Goal: Information Seeking & Learning: Learn about a topic

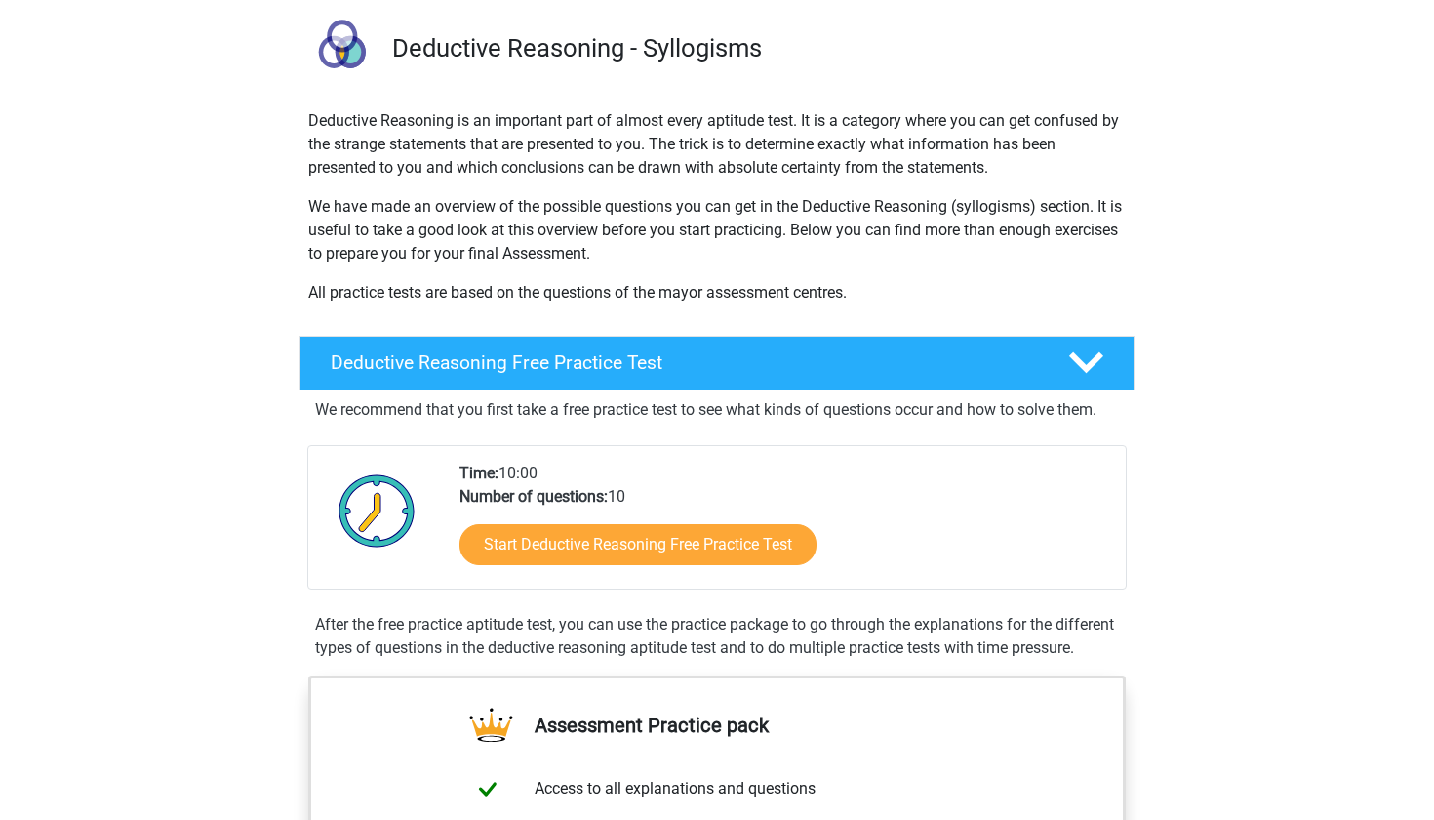
scroll to position [136, 0]
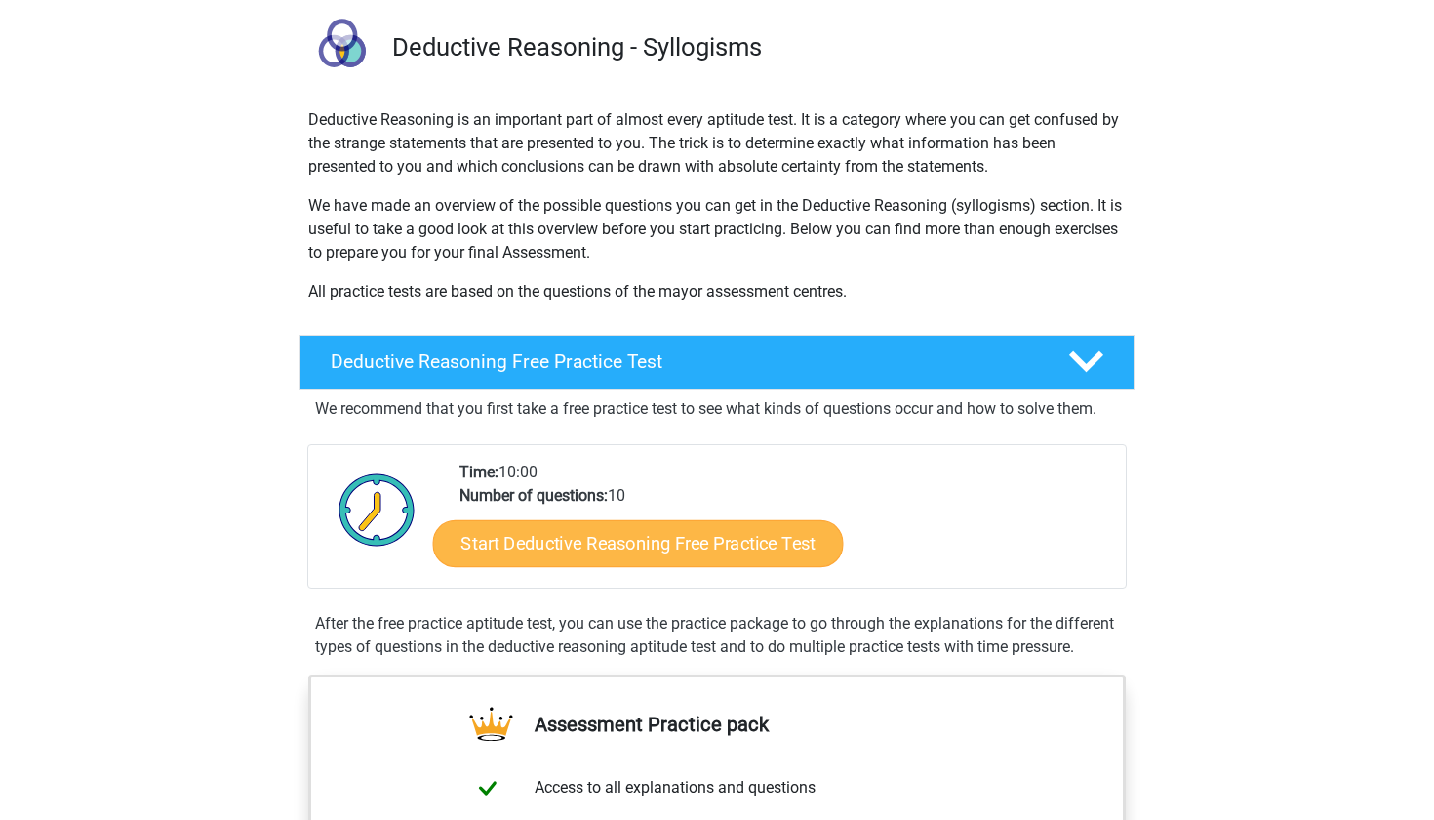
click at [789, 547] on link "Start Deductive Reasoning Free Practice Test" at bounding box center [638, 542] width 411 height 47
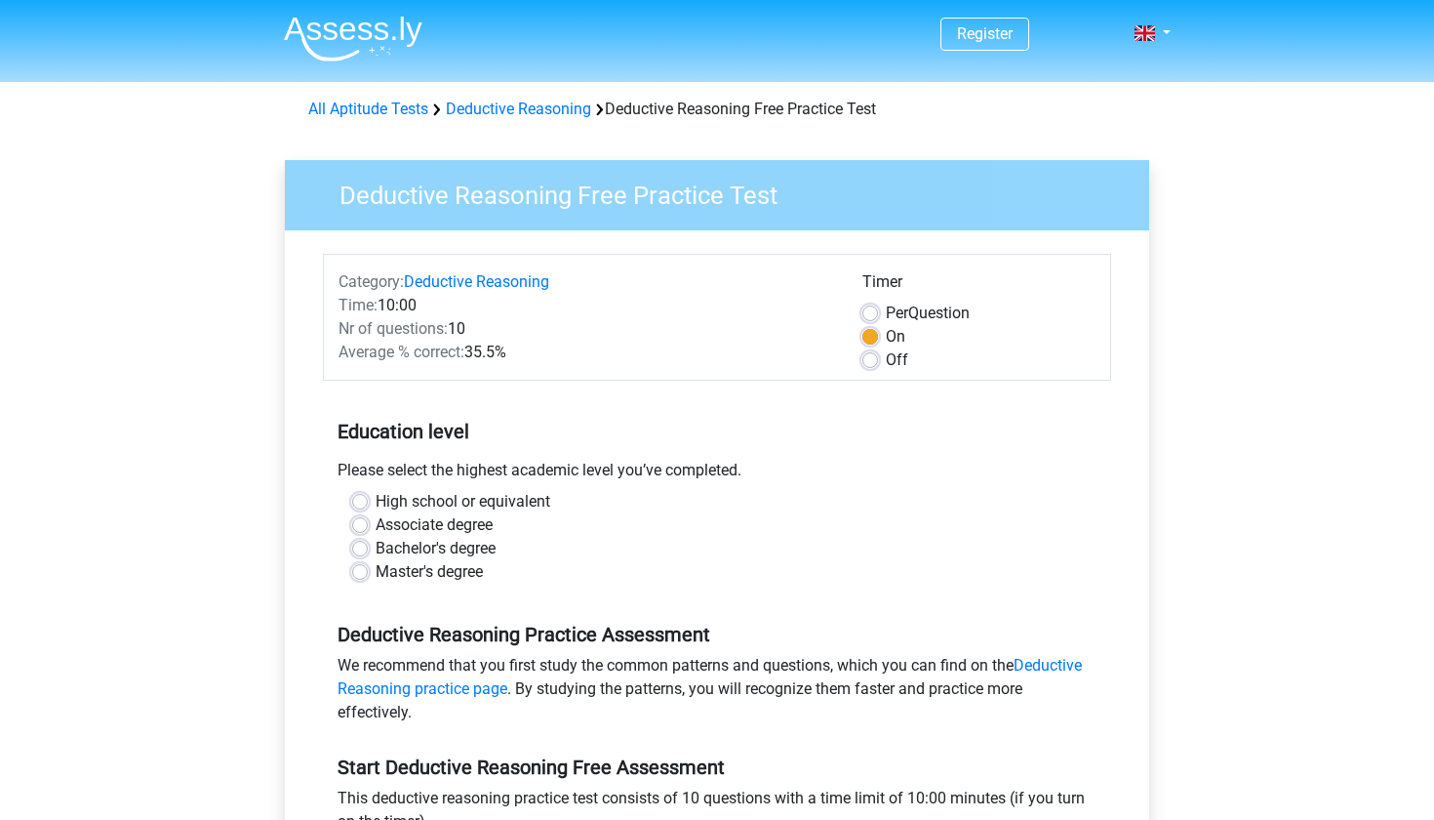
scroll to position [107, 0]
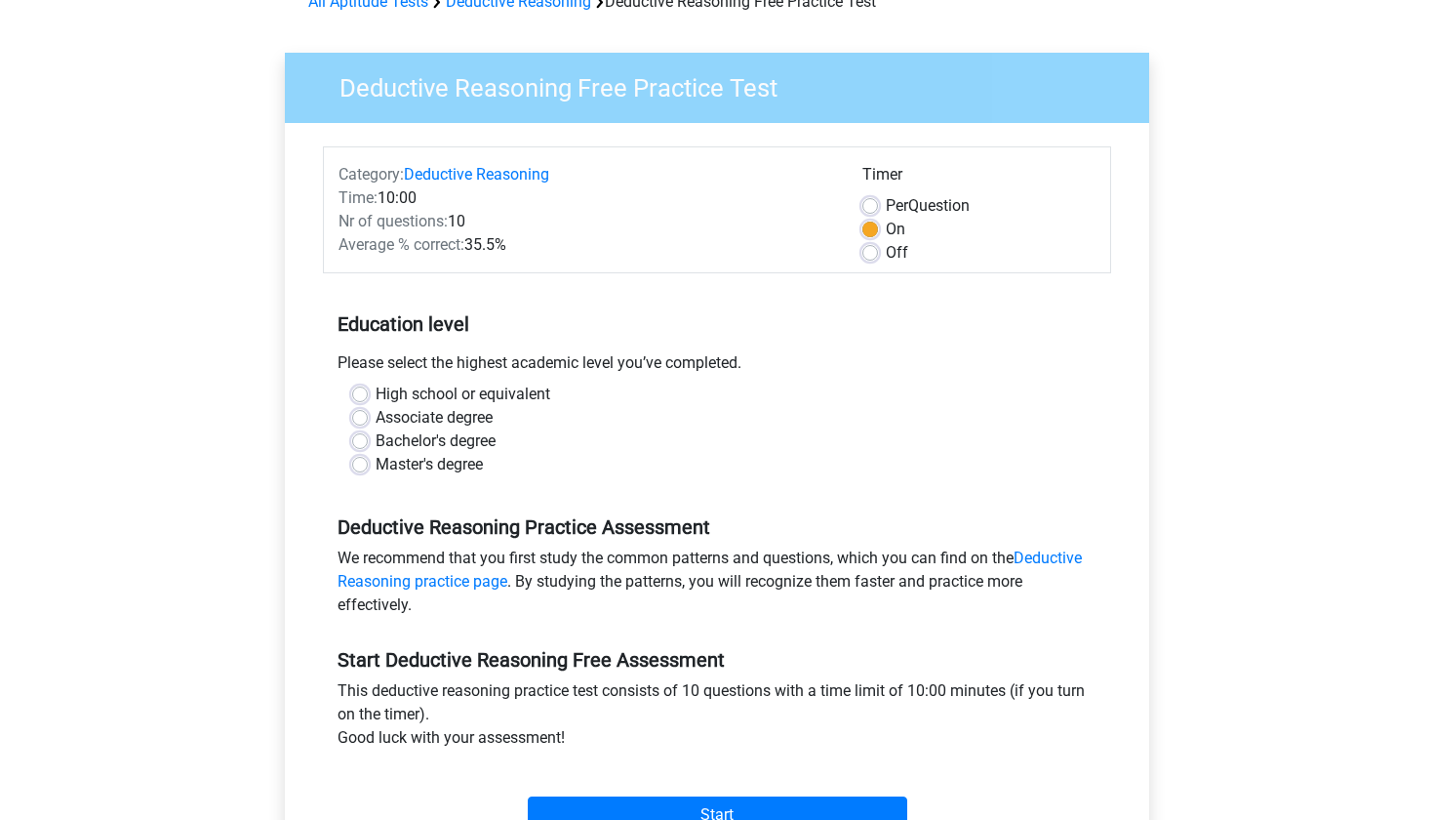
click at [475, 441] on label "Bachelor's degree" at bounding box center [436, 440] width 120 height 23
click at [368, 441] on input "Bachelor's degree" at bounding box center [360, 439] width 16 height 20
radio input "true"
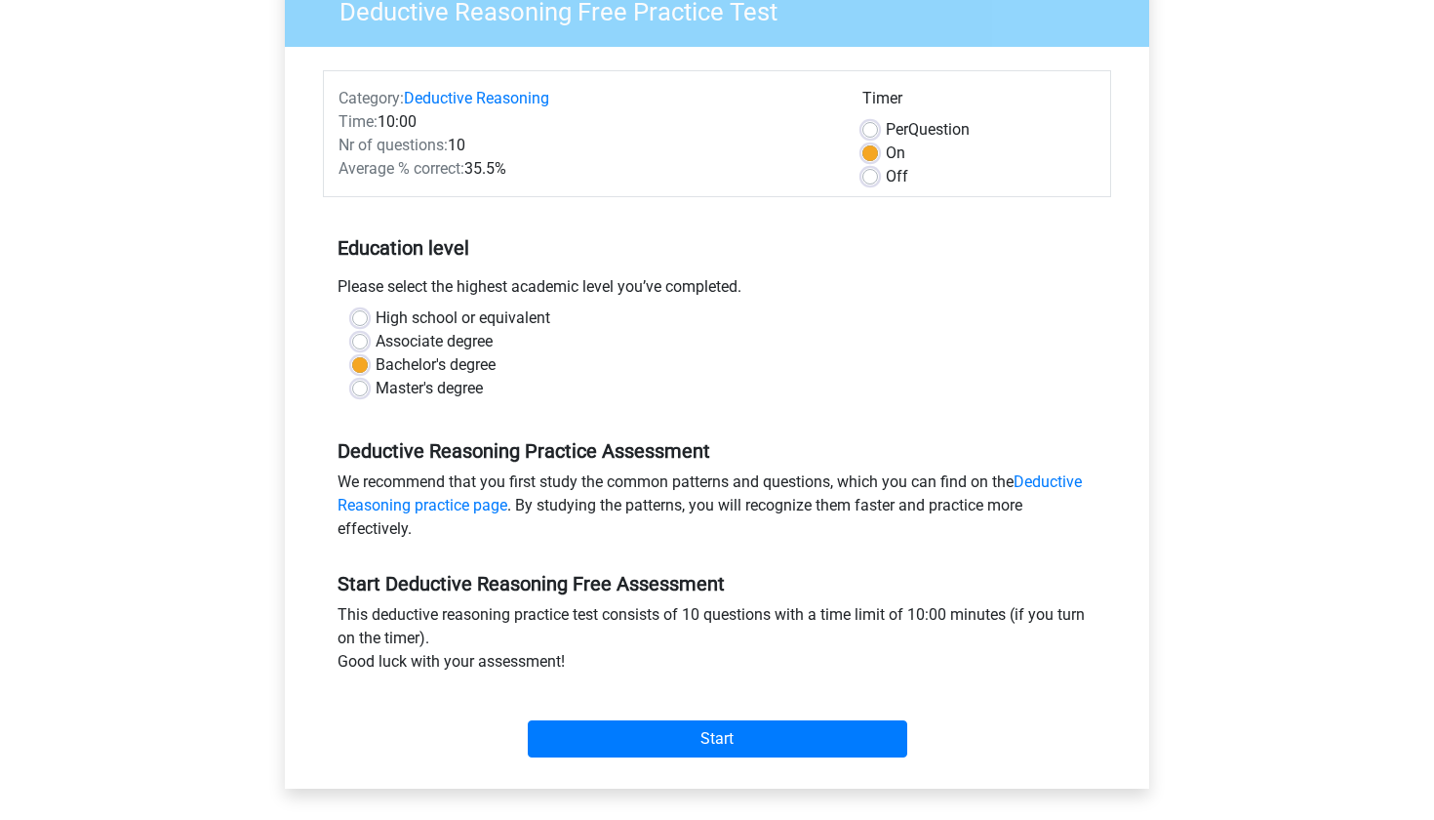
scroll to position [193, 0]
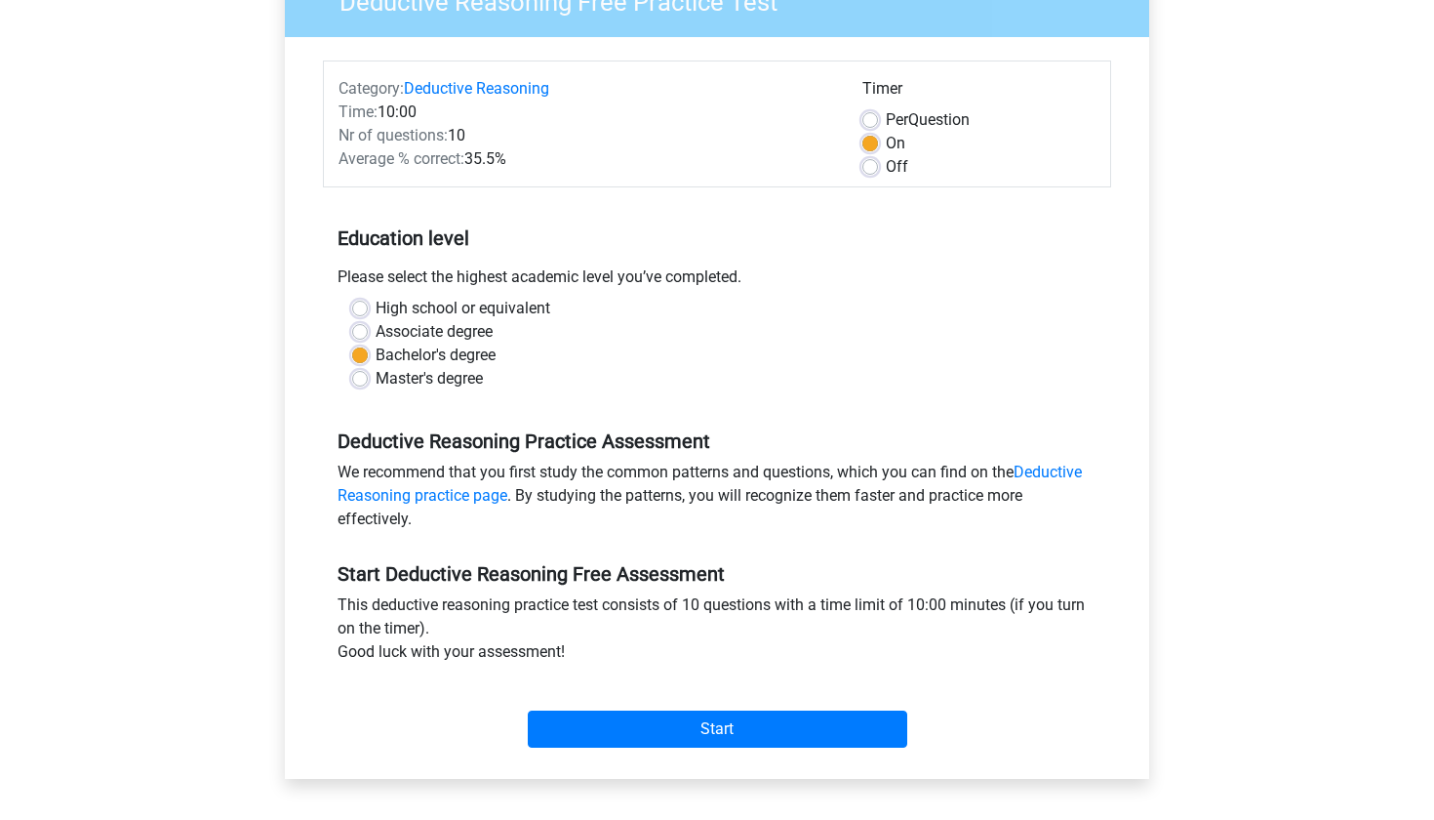
drag, startPoint x: 804, startPoint y: 717, endPoint x: 858, endPoint y: 293, distance: 427.8
click at [858, 293] on form "Category: Deductive Reasoning Time: 10:00 Nr of questions: 10 Average % correct…" at bounding box center [717, 407] width 788 height 695
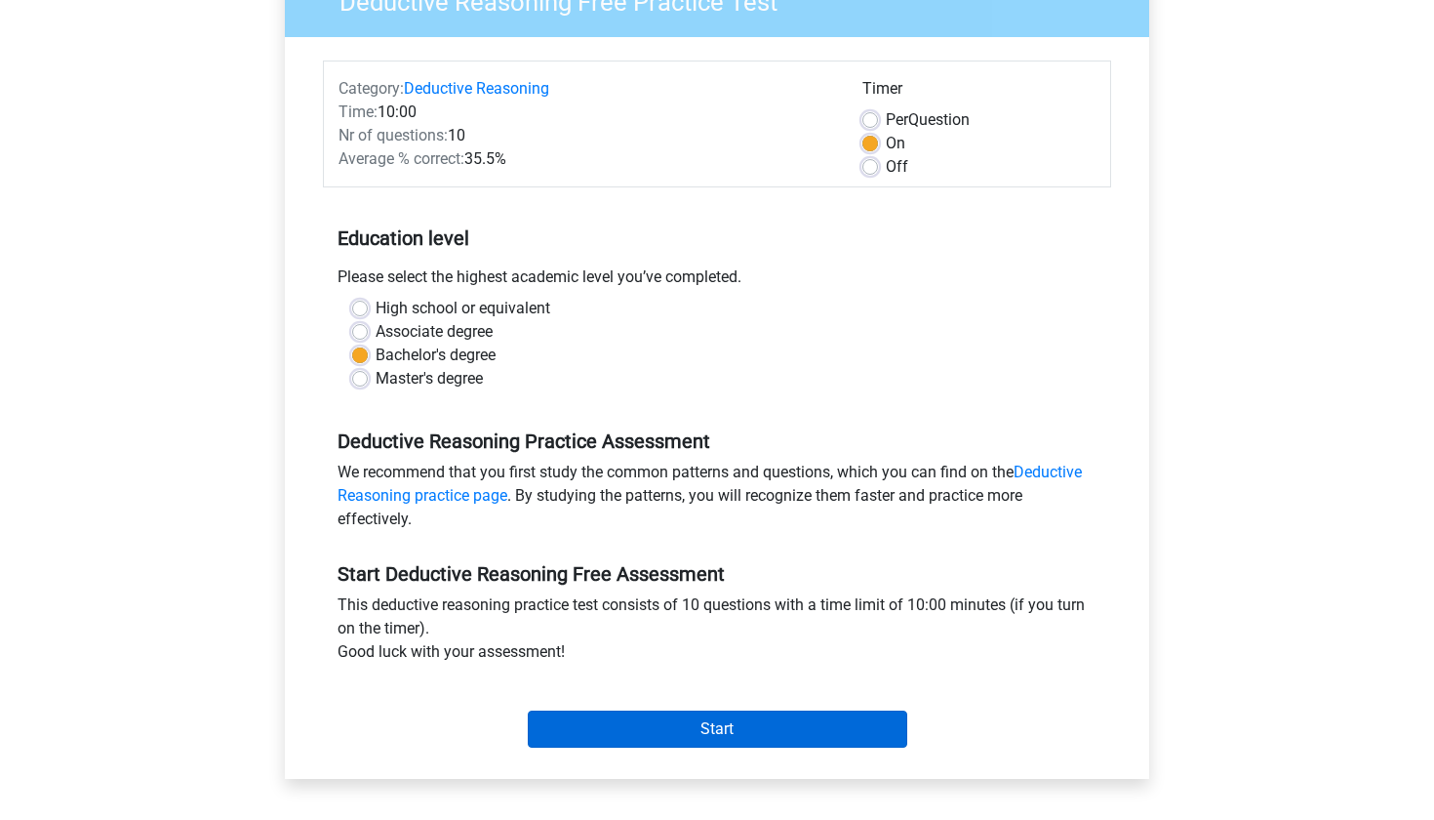
click at [843, 733] on input "Start" at bounding box center [718, 728] width 380 height 37
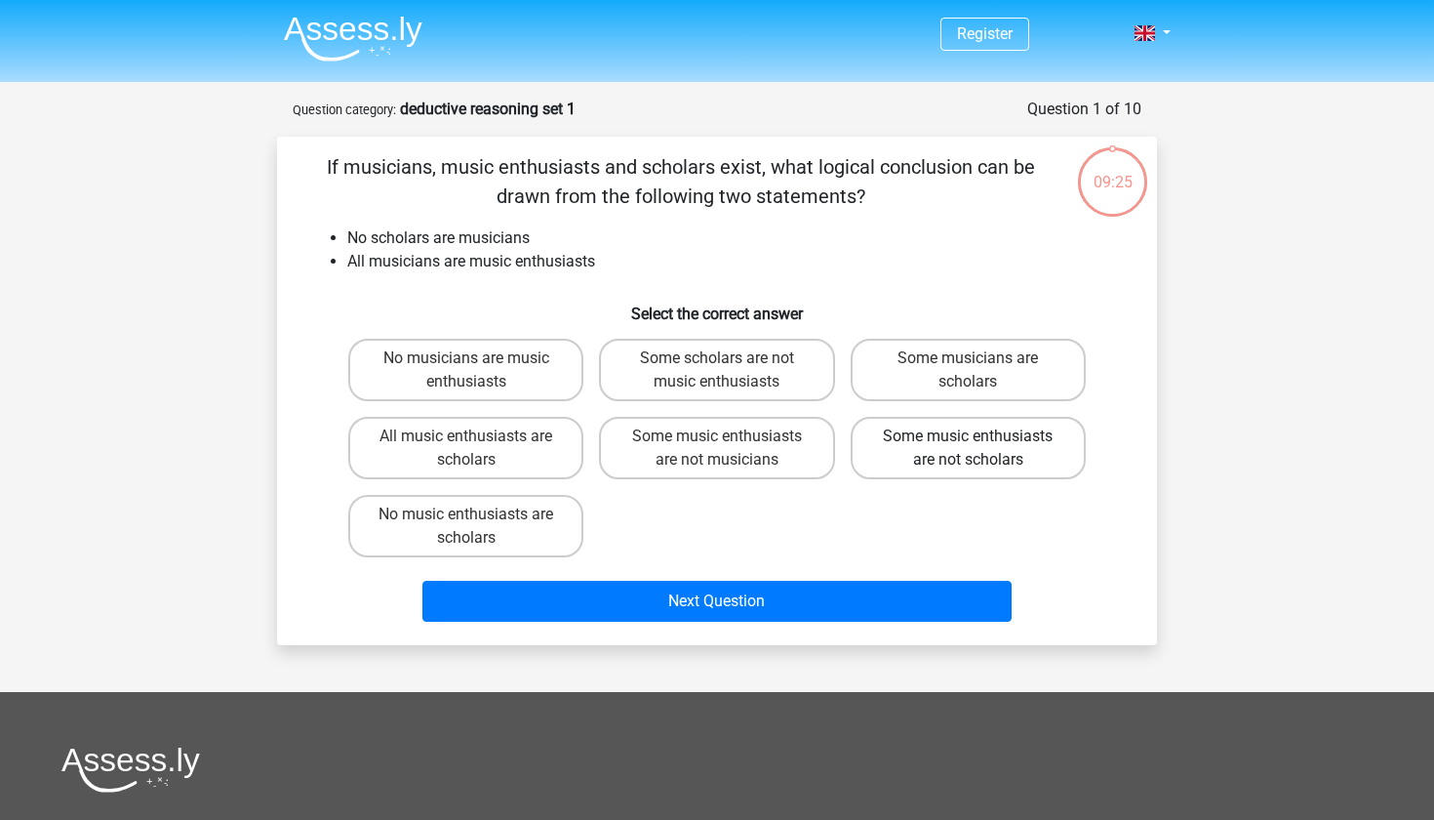
click at [1017, 445] on label "Some music enthusiasts are not scholars" at bounding box center [968, 448] width 235 height 62
click at [981, 445] on input "Some music enthusiasts are not scholars" at bounding box center [974, 442] width 13 height 13
radio input "true"
click at [798, 455] on label "Some music enthusiasts are not musicians" at bounding box center [716, 448] width 235 height 62
click at [730, 449] on input "Some music enthusiasts are not musicians" at bounding box center [723, 442] width 13 height 13
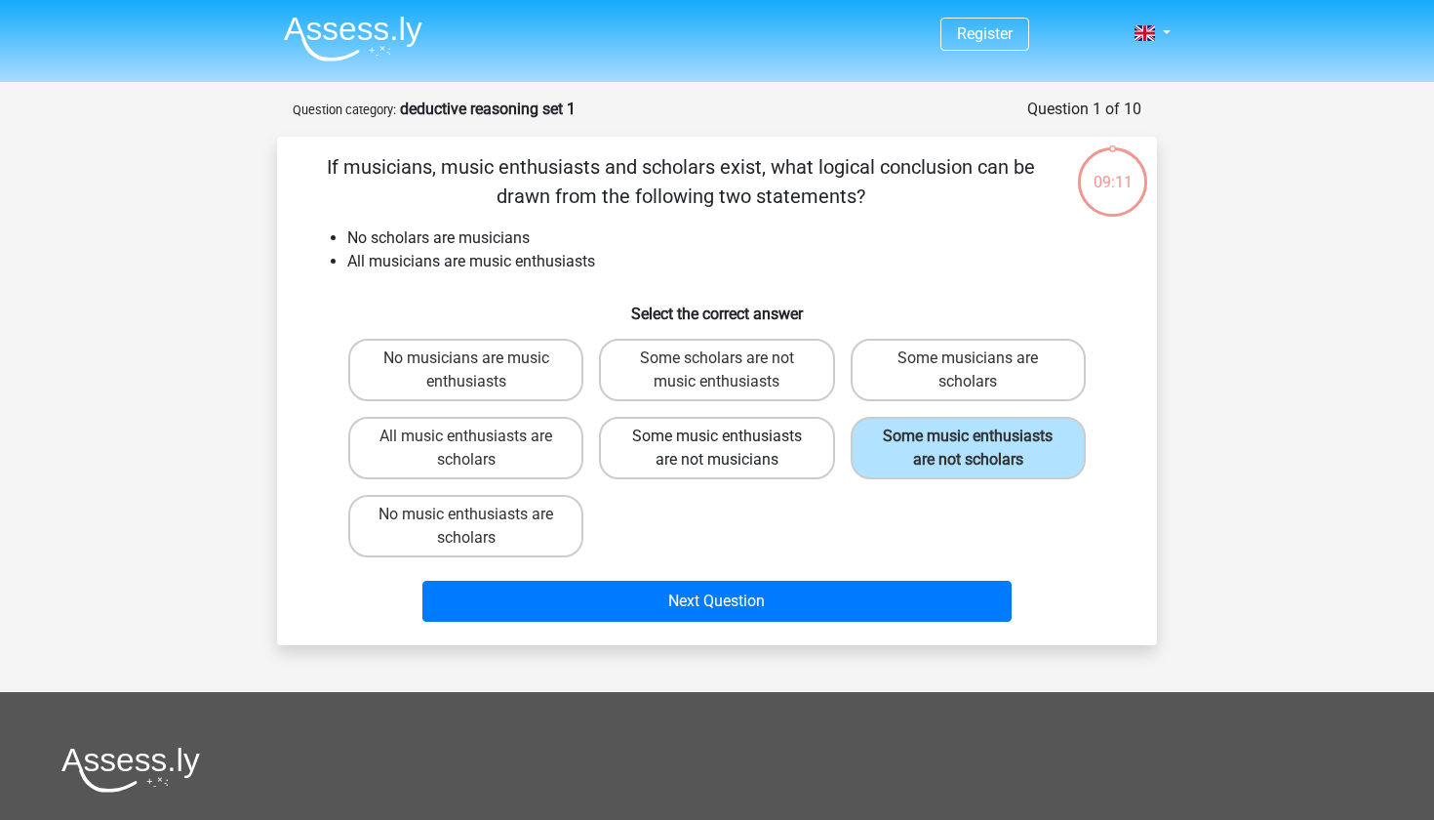
radio input "true"
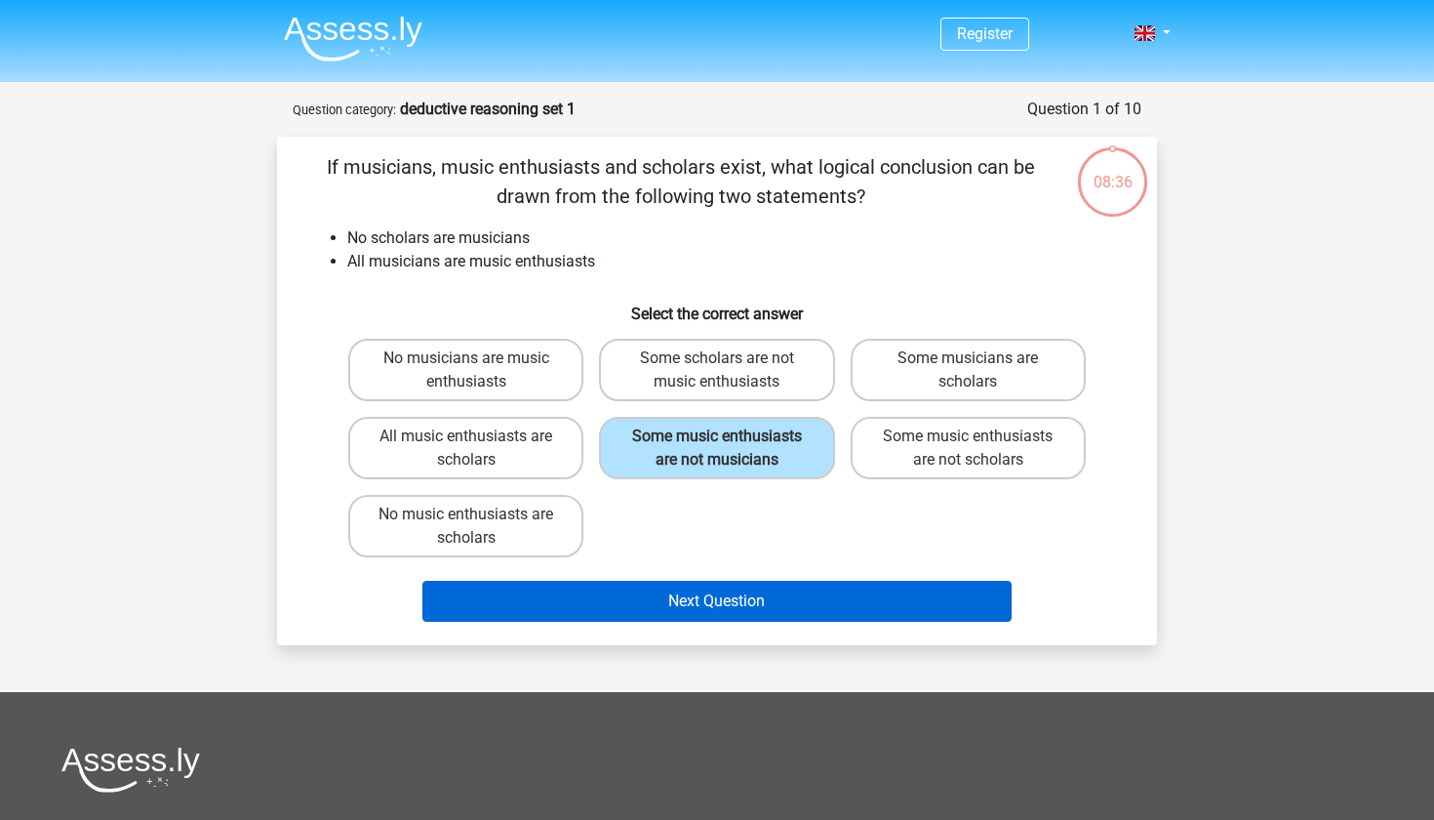
click at [762, 622] on button "Next Question" at bounding box center [718, 601] width 590 height 41
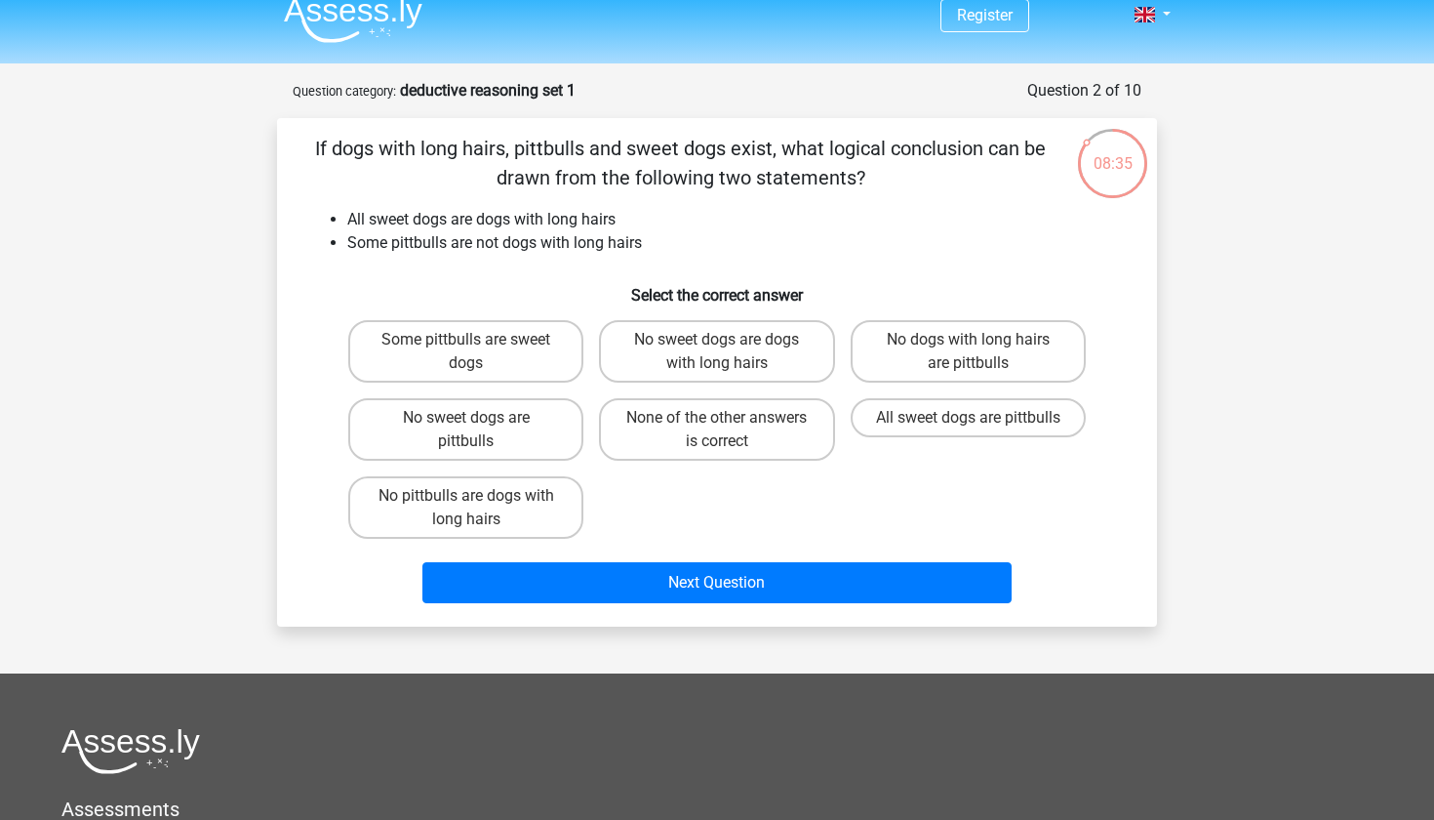
scroll to position [17, 0]
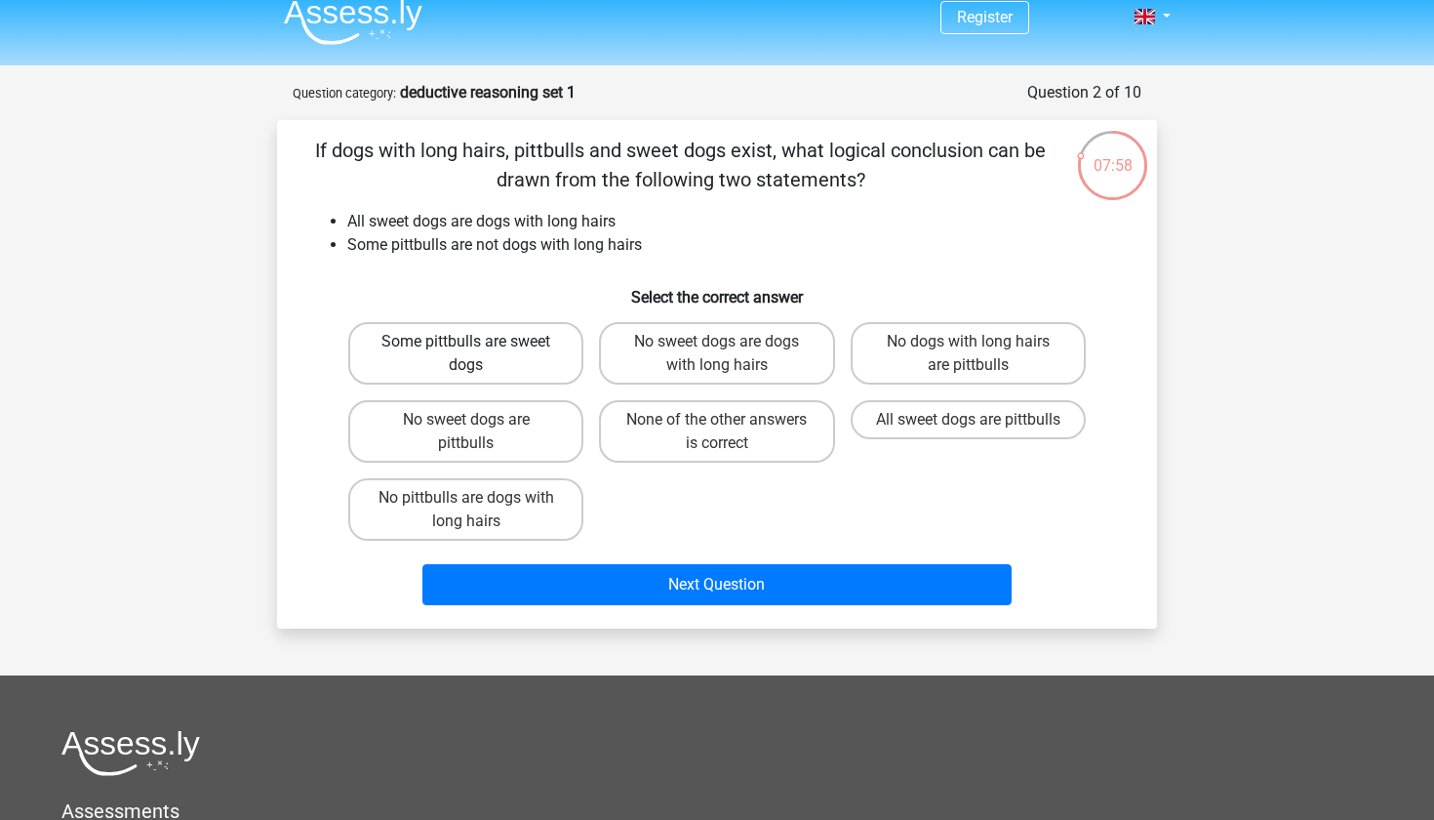
click at [548, 356] on label "Some pittbulls are sweet dogs" at bounding box center [465, 353] width 235 height 62
click at [479, 354] on input "Some pittbulls are sweet dogs" at bounding box center [472, 348] width 13 height 13
radio input "true"
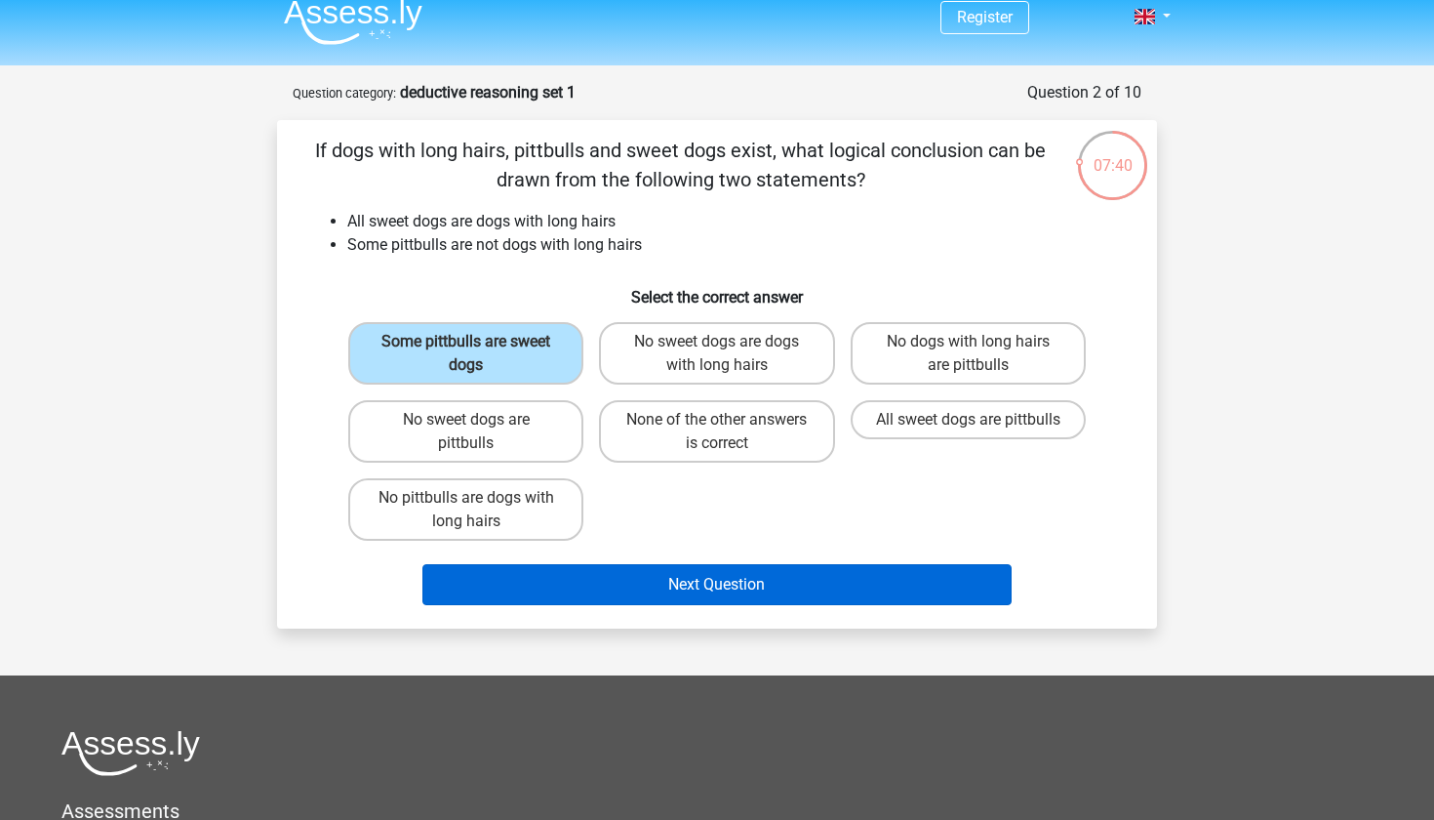
click at [686, 587] on button "Next Question" at bounding box center [718, 584] width 590 height 41
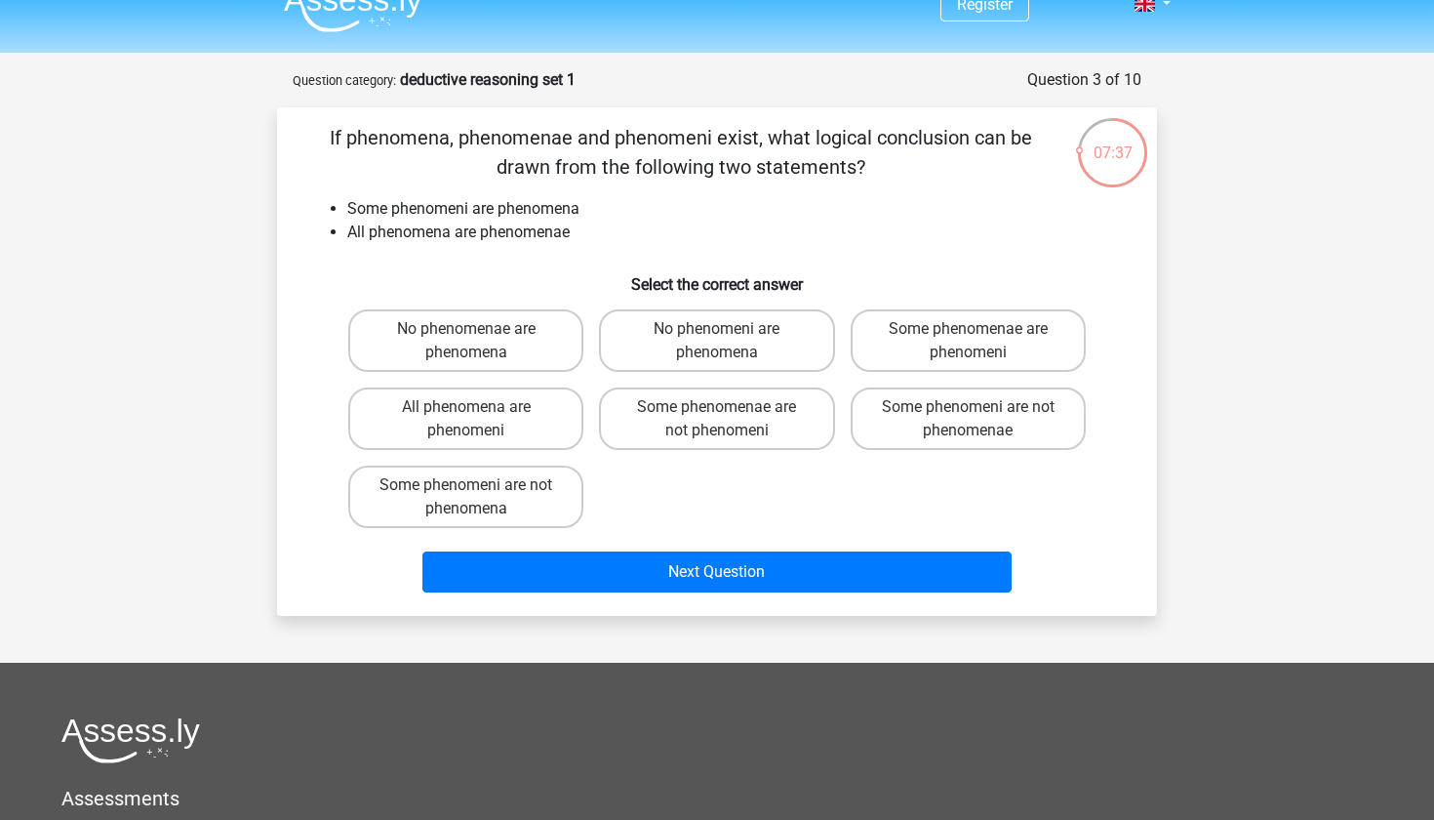
scroll to position [26, 0]
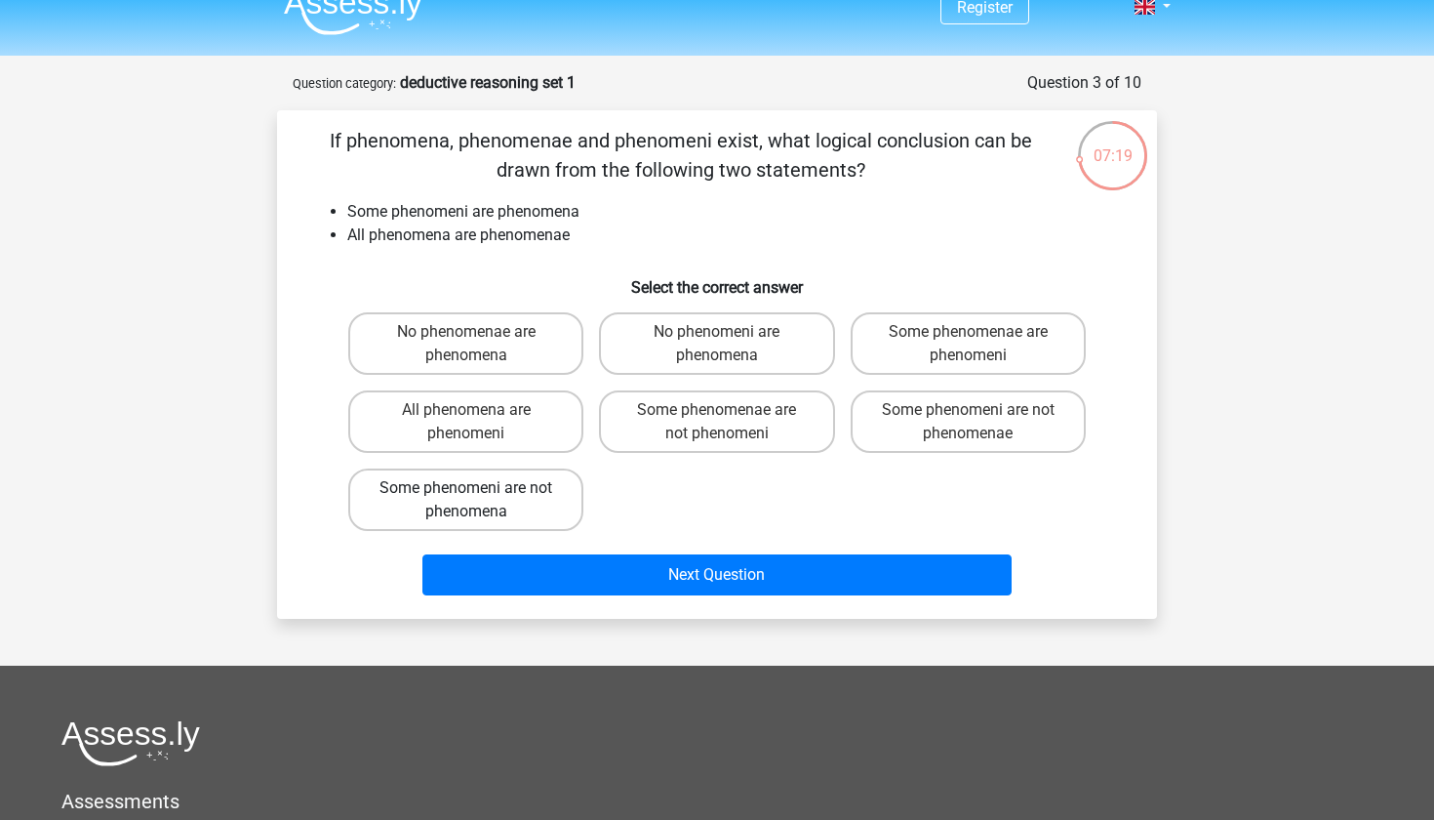
click at [561, 493] on label "Some phenomeni are not phenomena" at bounding box center [465, 499] width 235 height 62
click at [479, 493] on input "Some phenomeni are not phenomena" at bounding box center [472, 494] width 13 height 13
radio input "true"
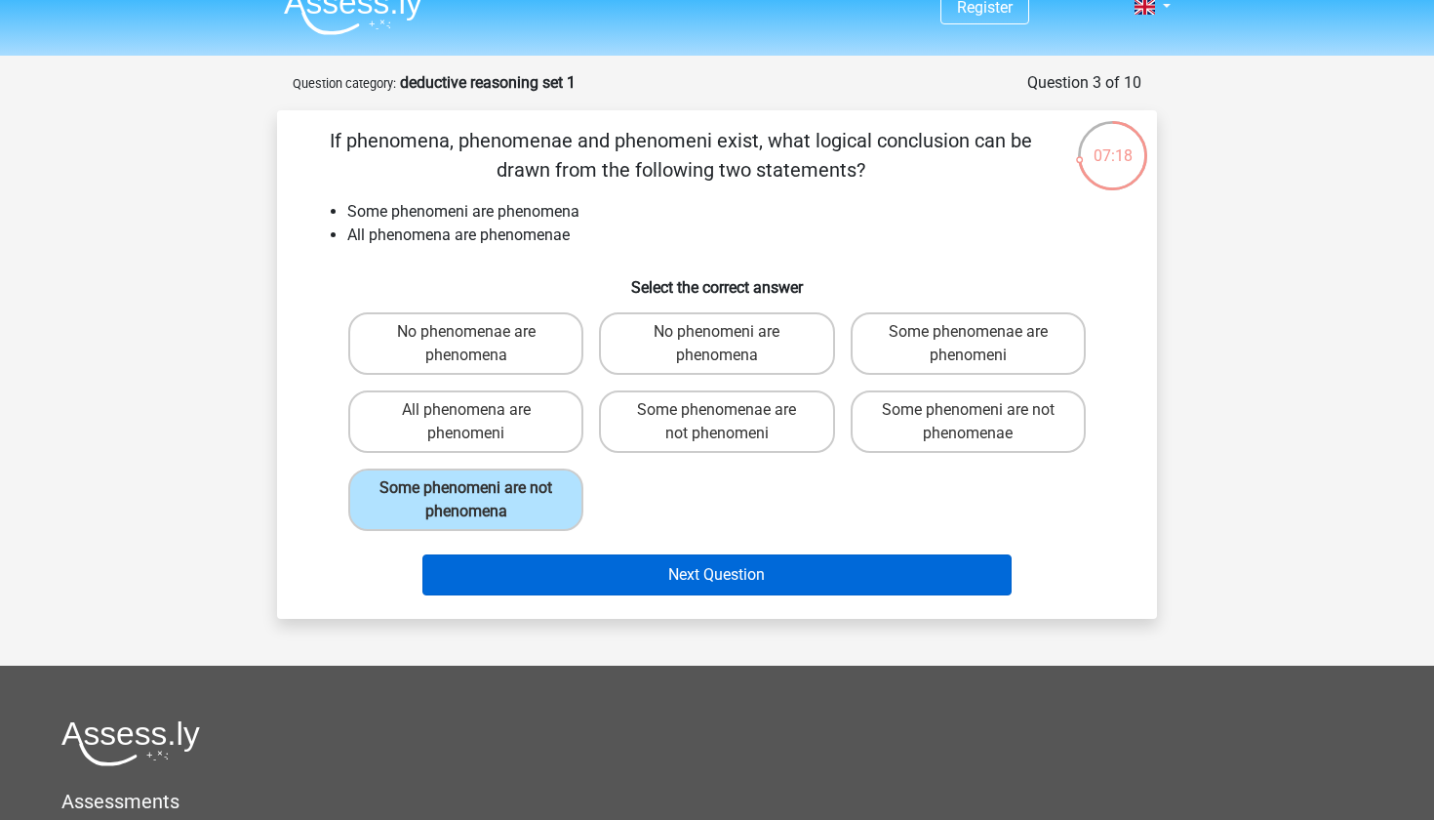
click at [617, 566] on button "Next Question" at bounding box center [718, 574] width 590 height 41
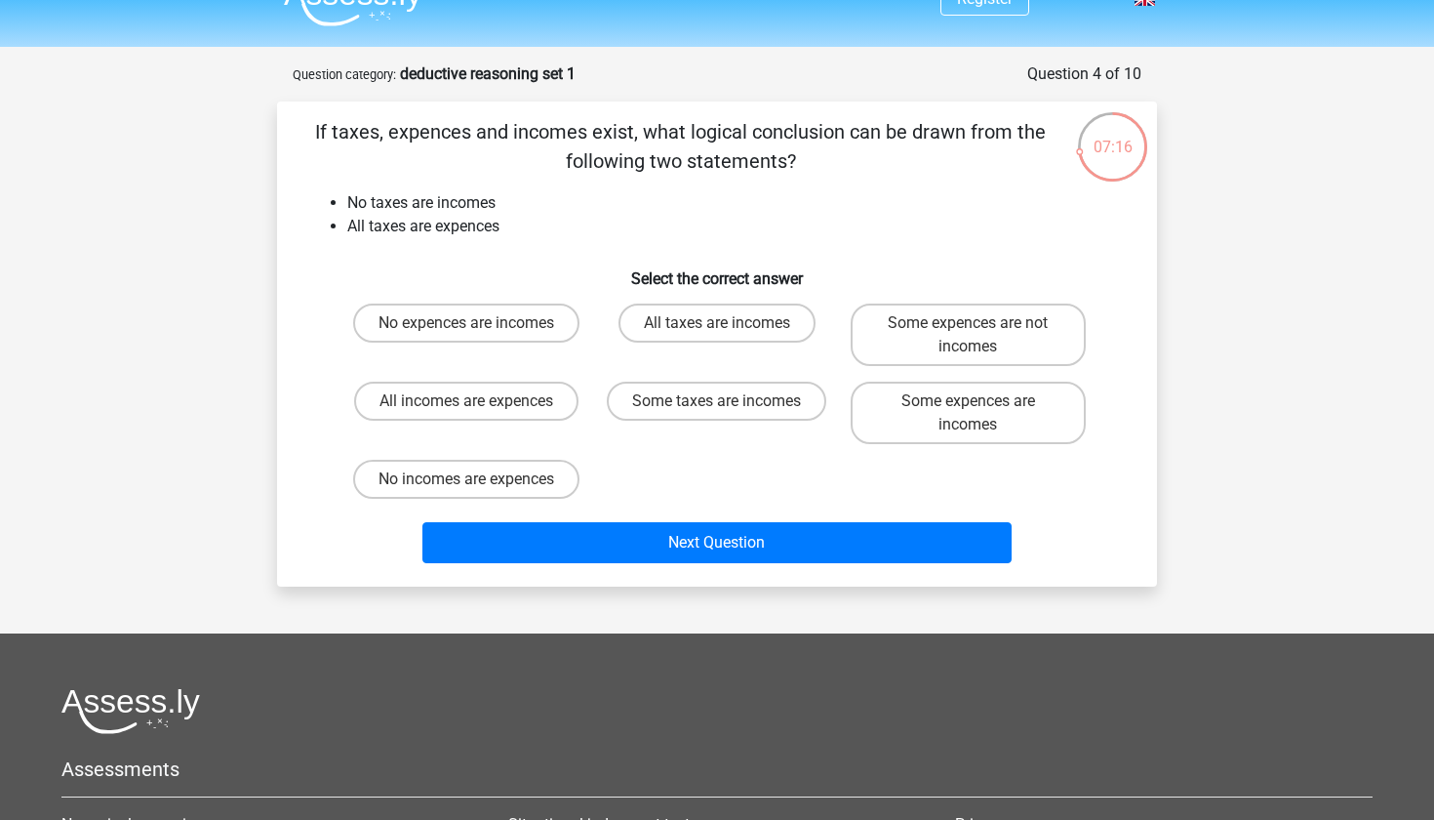
scroll to position [27, 0]
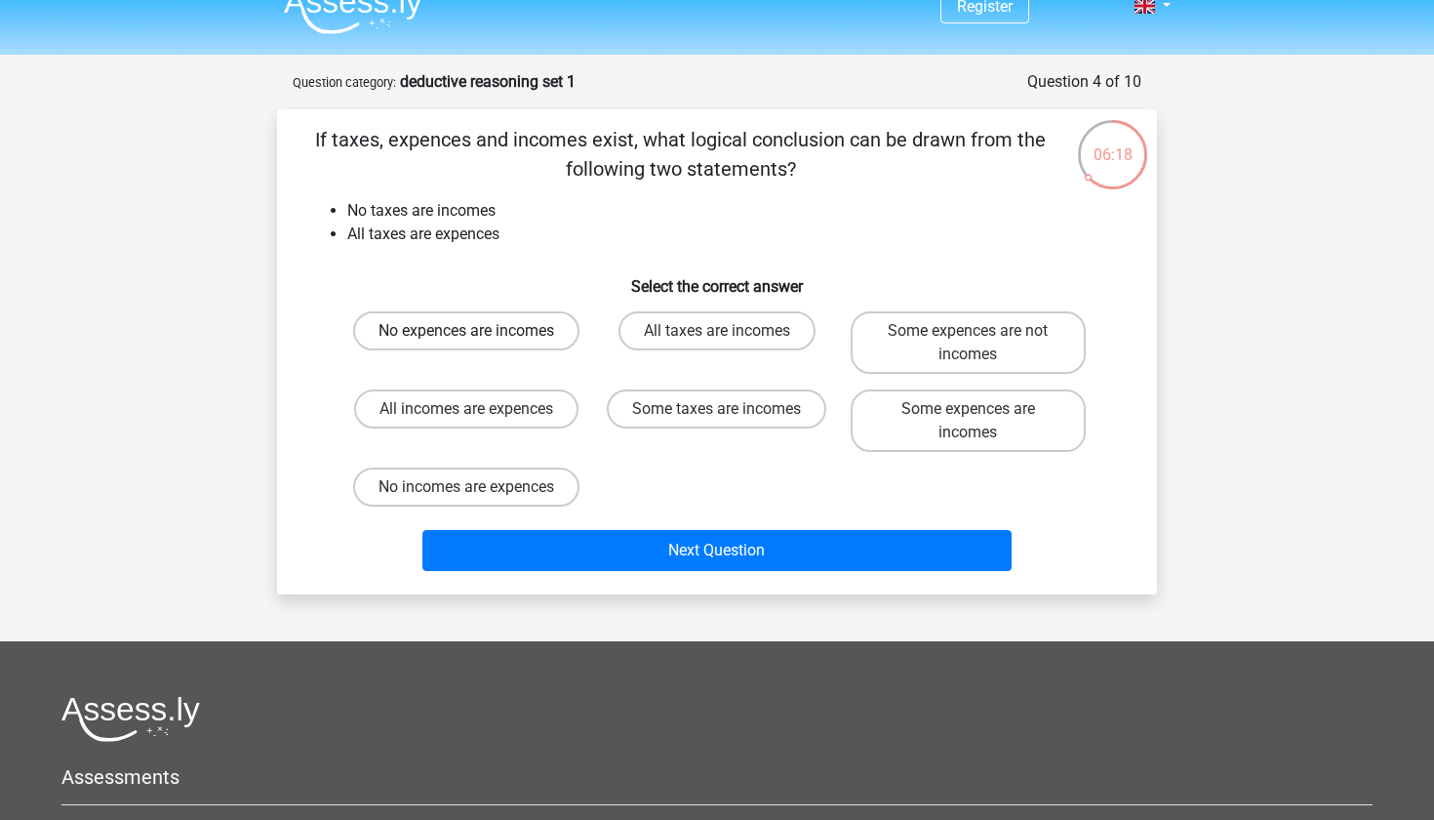
click at [561, 322] on label "No expences are incomes" at bounding box center [466, 330] width 226 height 39
click at [479, 331] on input "No expences are incomes" at bounding box center [472, 337] width 13 height 13
radio input "true"
click at [929, 343] on label "Some expences are not incomes" at bounding box center [968, 342] width 235 height 62
click at [968, 343] on input "Some expences are not incomes" at bounding box center [974, 337] width 13 height 13
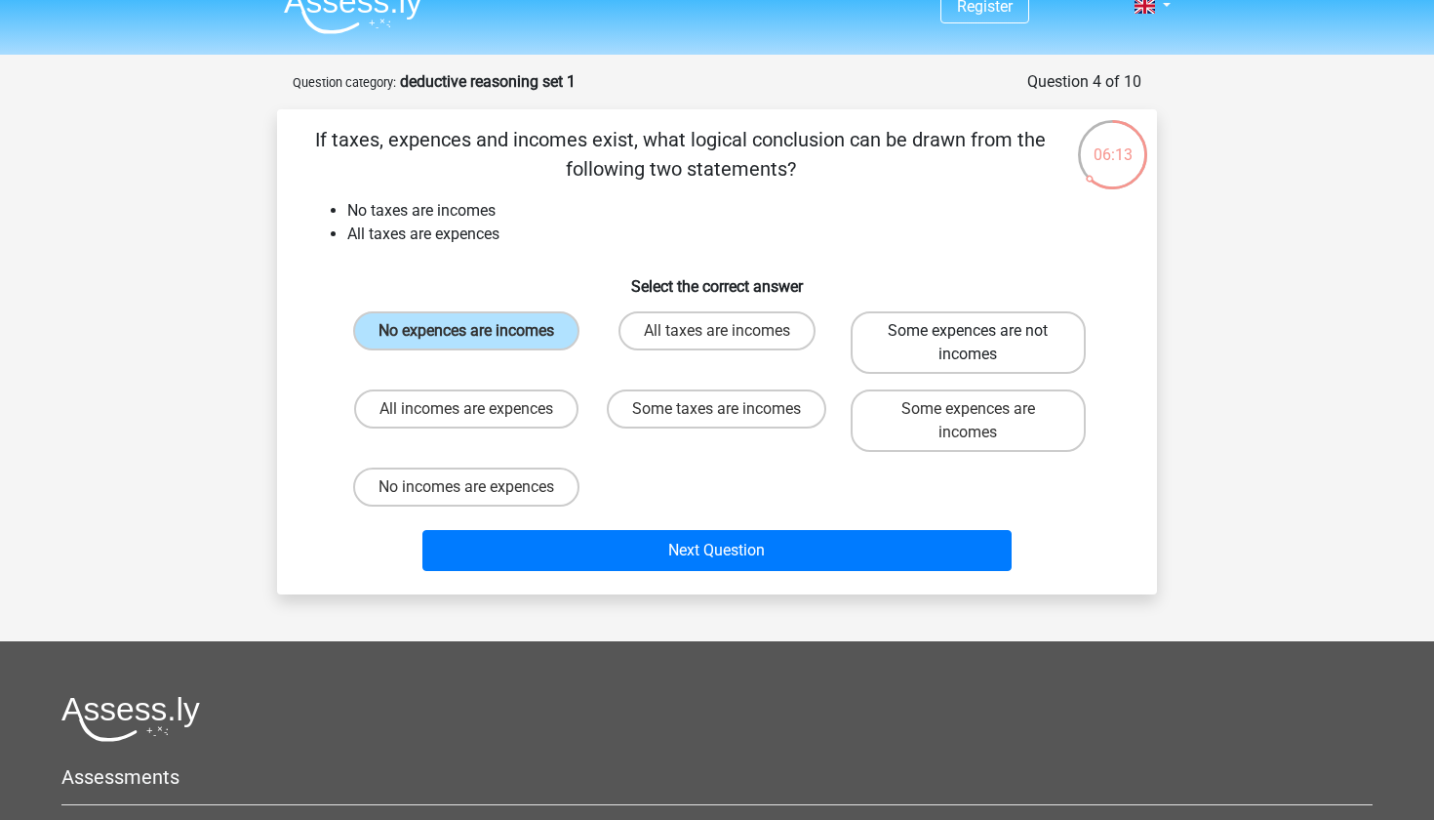
radio input "true"
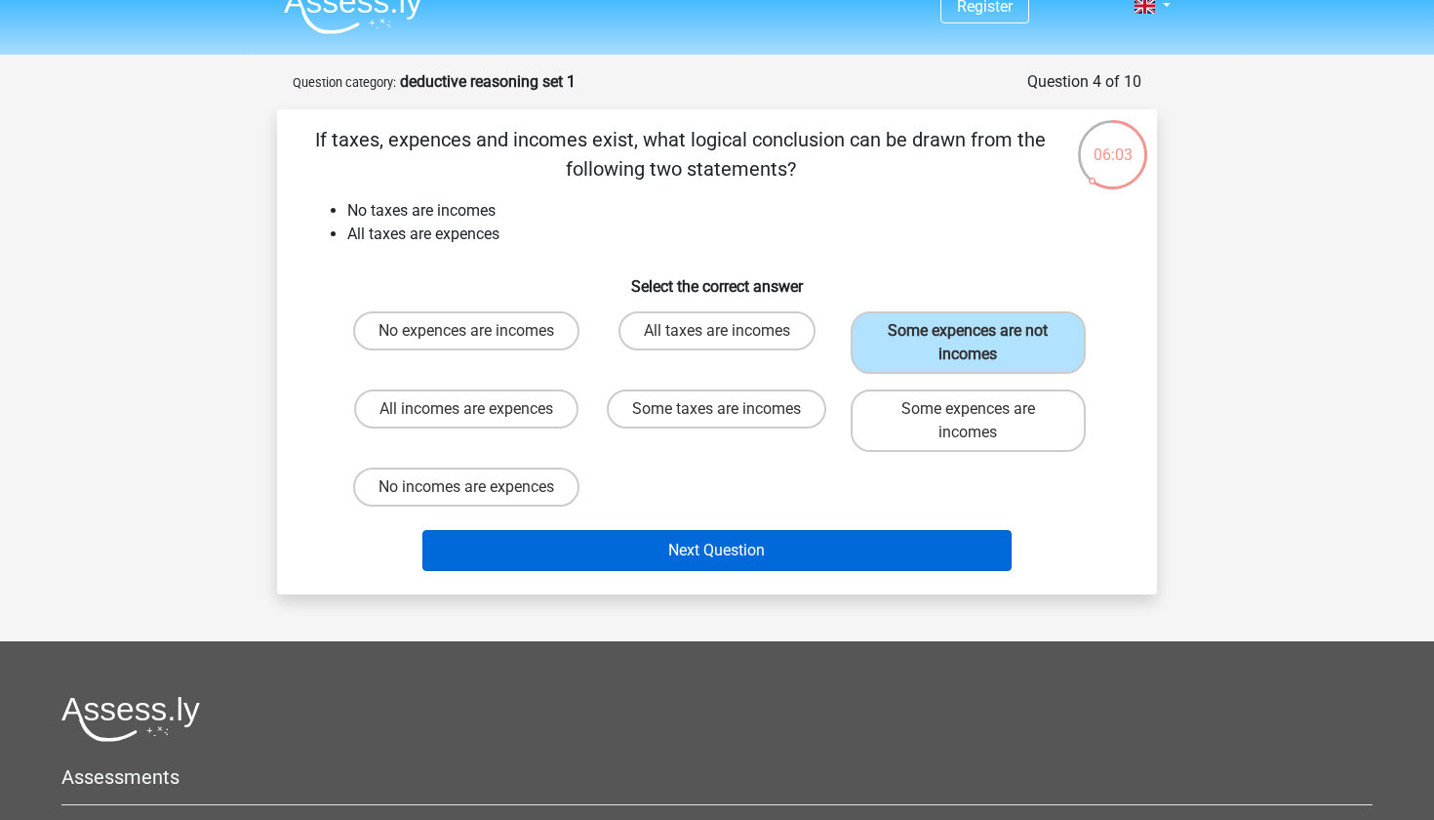
click at [799, 543] on button "Next Question" at bounding box center [718, 550] width 590 height 41
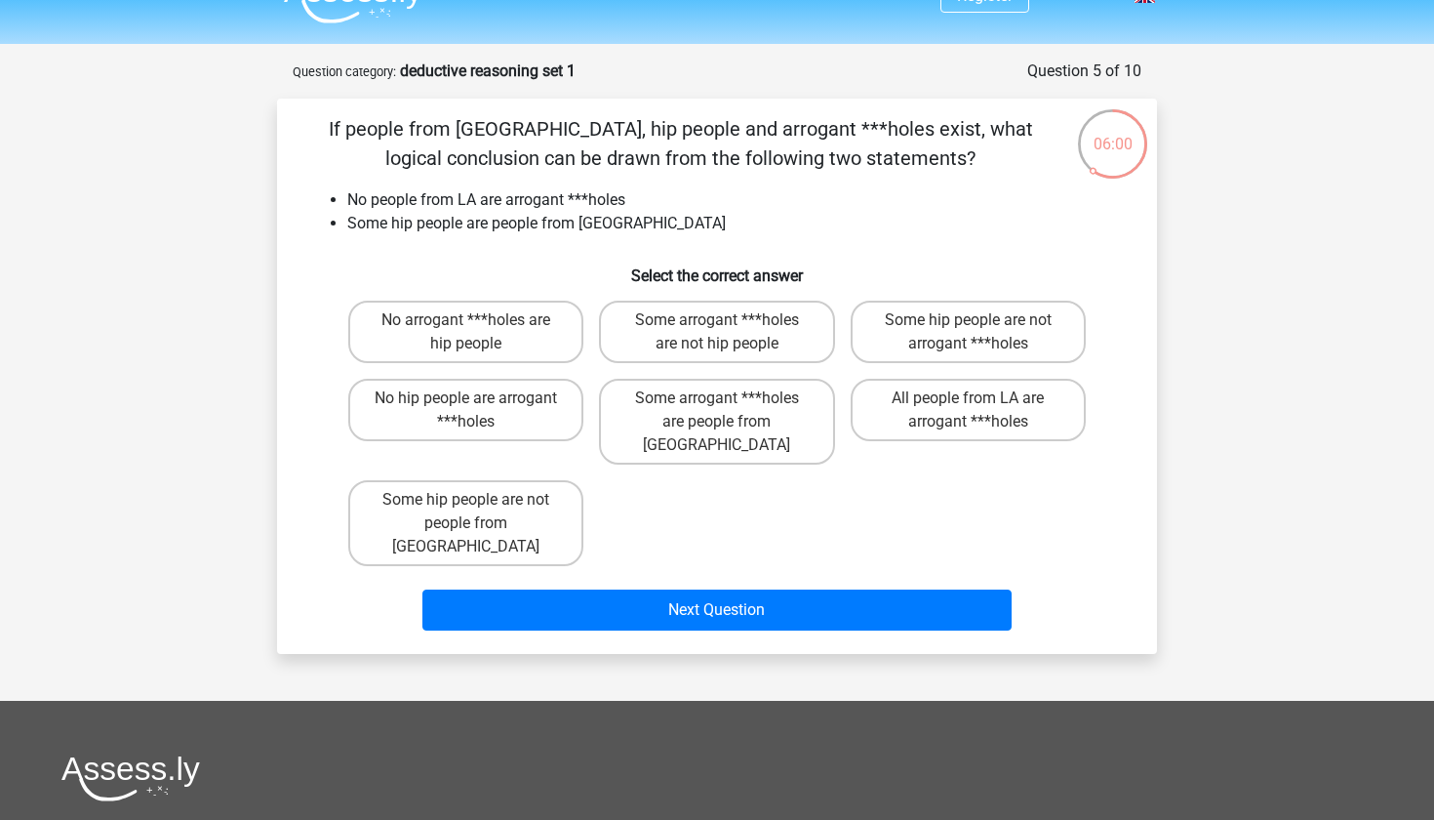
scroll to position [30, 0]
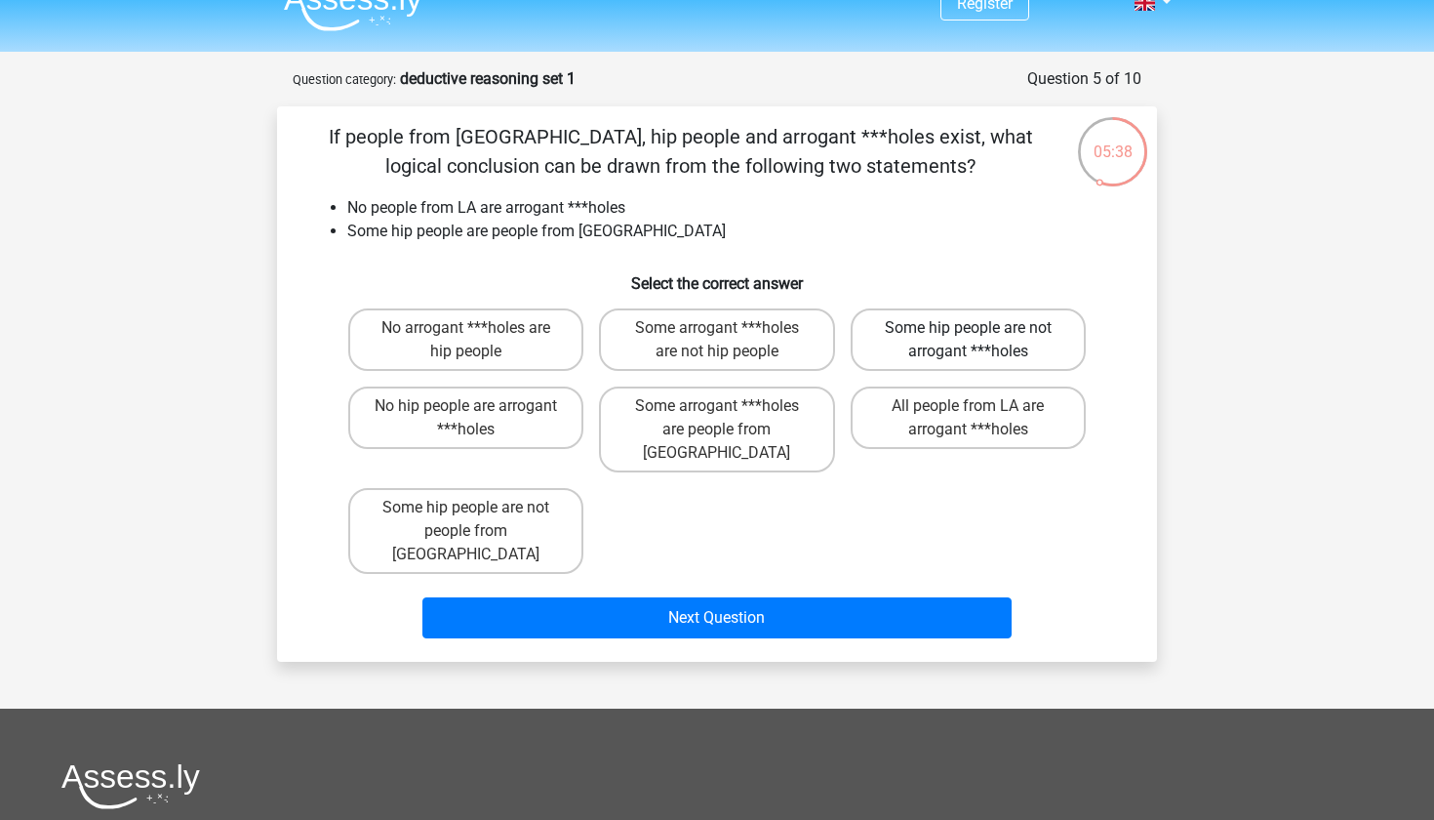
click at [929, 349] on label "Some hip people are not arrogant ***holes" at bounding box center [968, 339] width 235 height 62
click at [968, 341] on input "Some hip people are not arrogant ***holes" at bounding box center [974, 334] width 13 height 13
radio input "true"
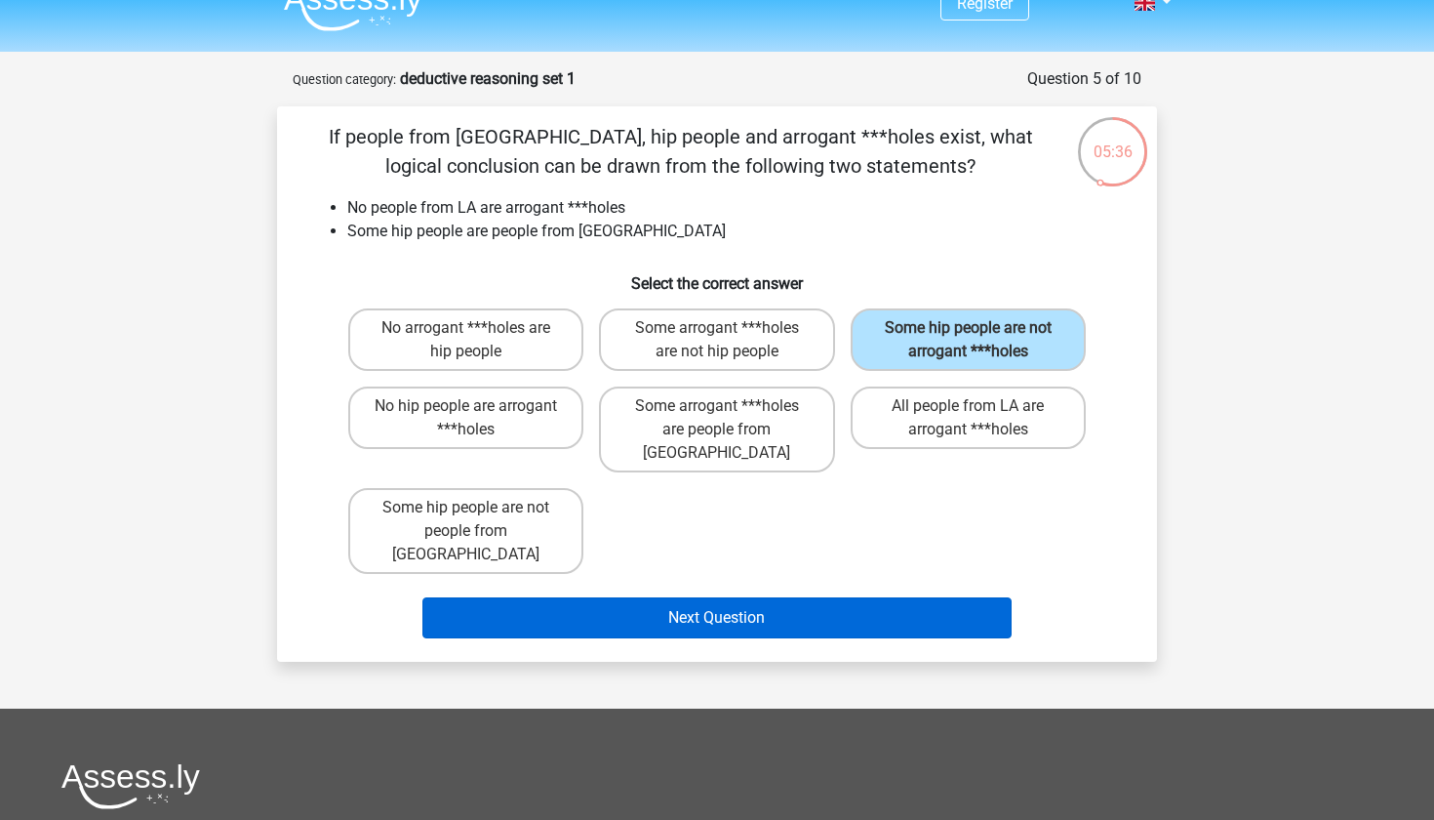
click at [818, 597] on button "Next Question" at bounding box center [718, 617] width 590 height 41
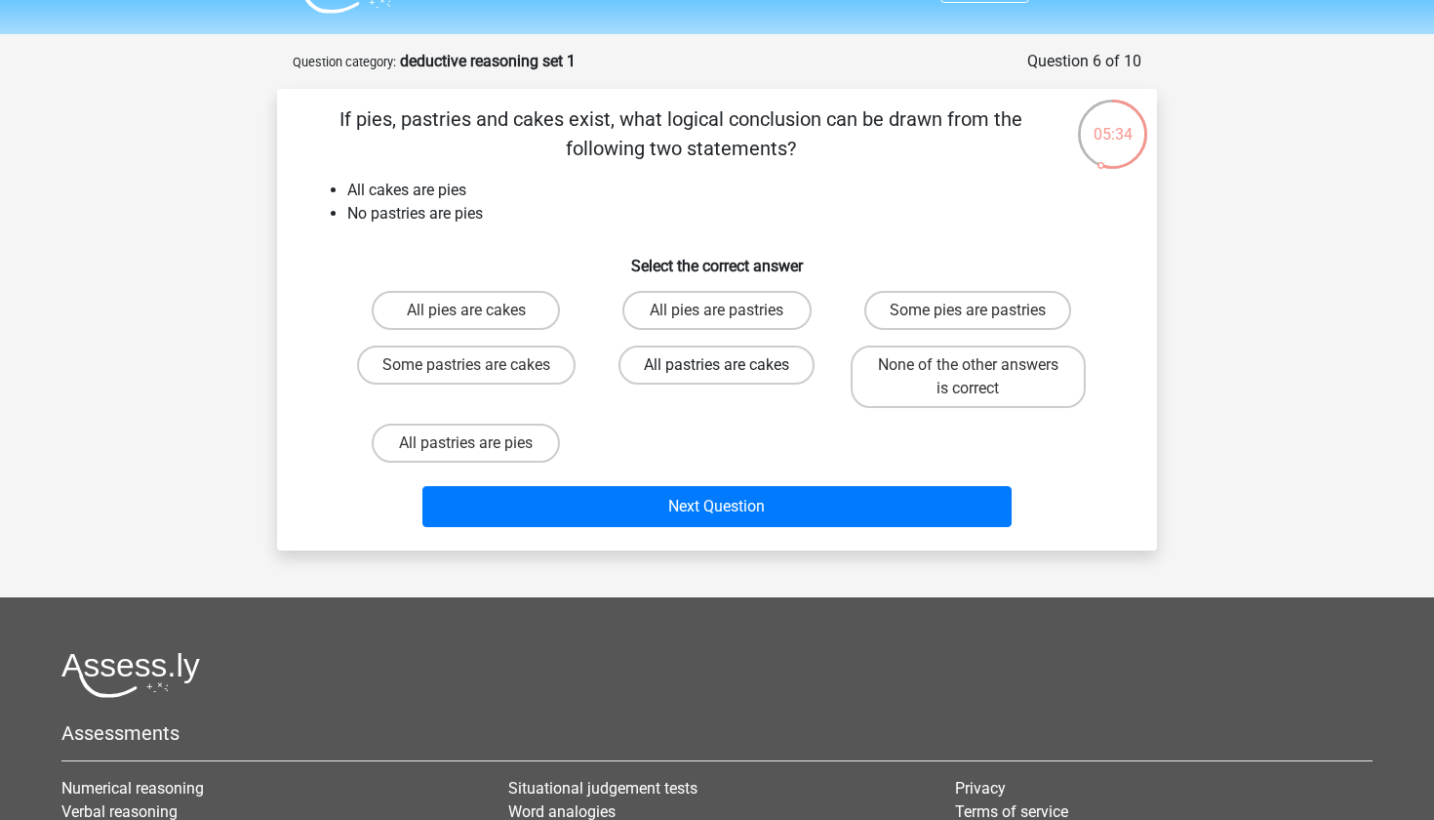
scroll to position [47, 0]
click at [1056, 394] on label "None of the other answers is correct" at bounding box center [968, 377] width 235 height 62
click at [981, 379] on input "None of the other answers is correct" at bounding box center [974, 372] width 13 height 13
radio input "true"
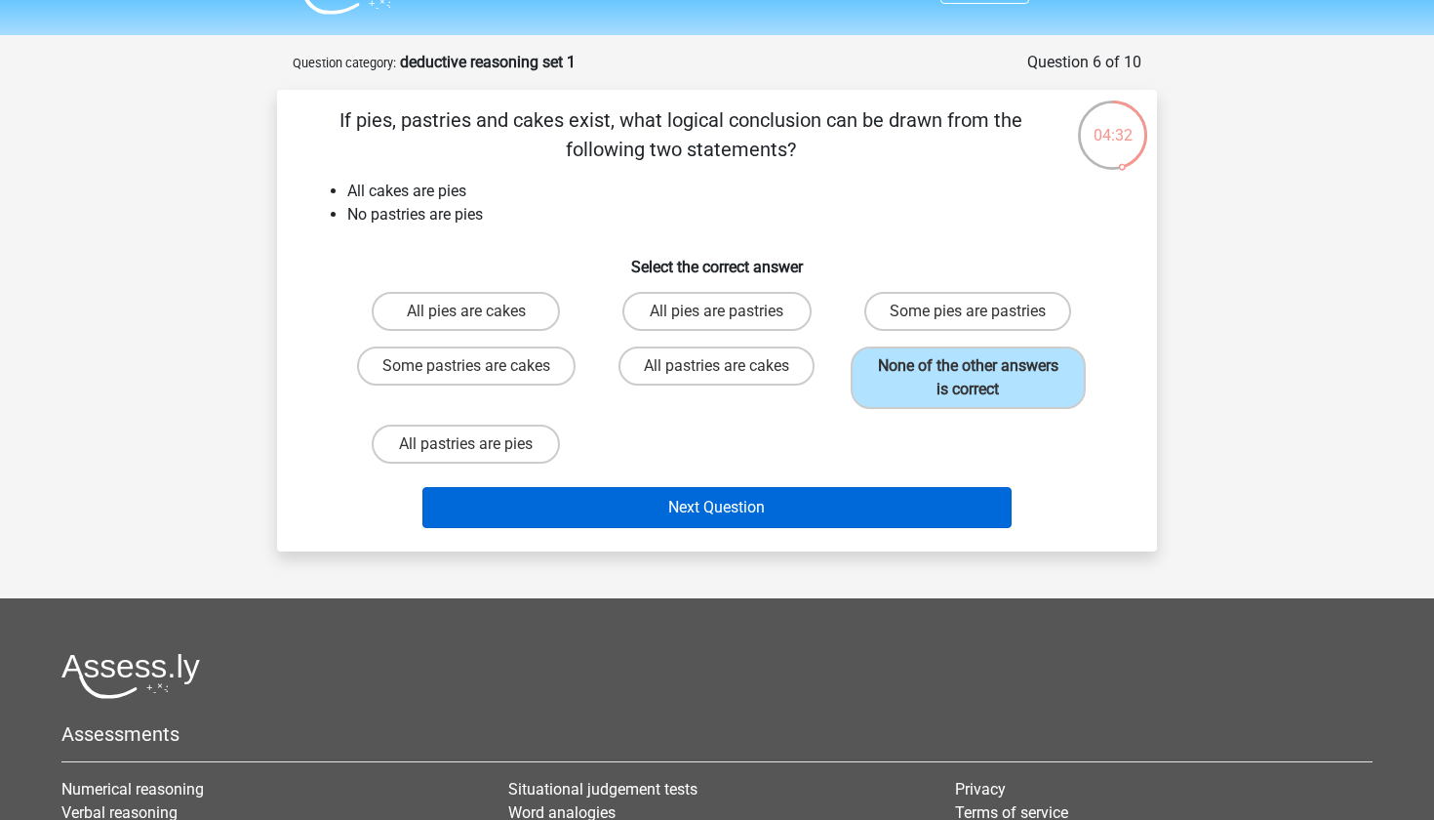
drag, startPoint x: 937, startPoint y: 503, endPoint x: 919, endPoint y: 500, distance: 18.0
click at [919, 500] on button "Next Question" at bounding box center [718, 507] width 590 height 41
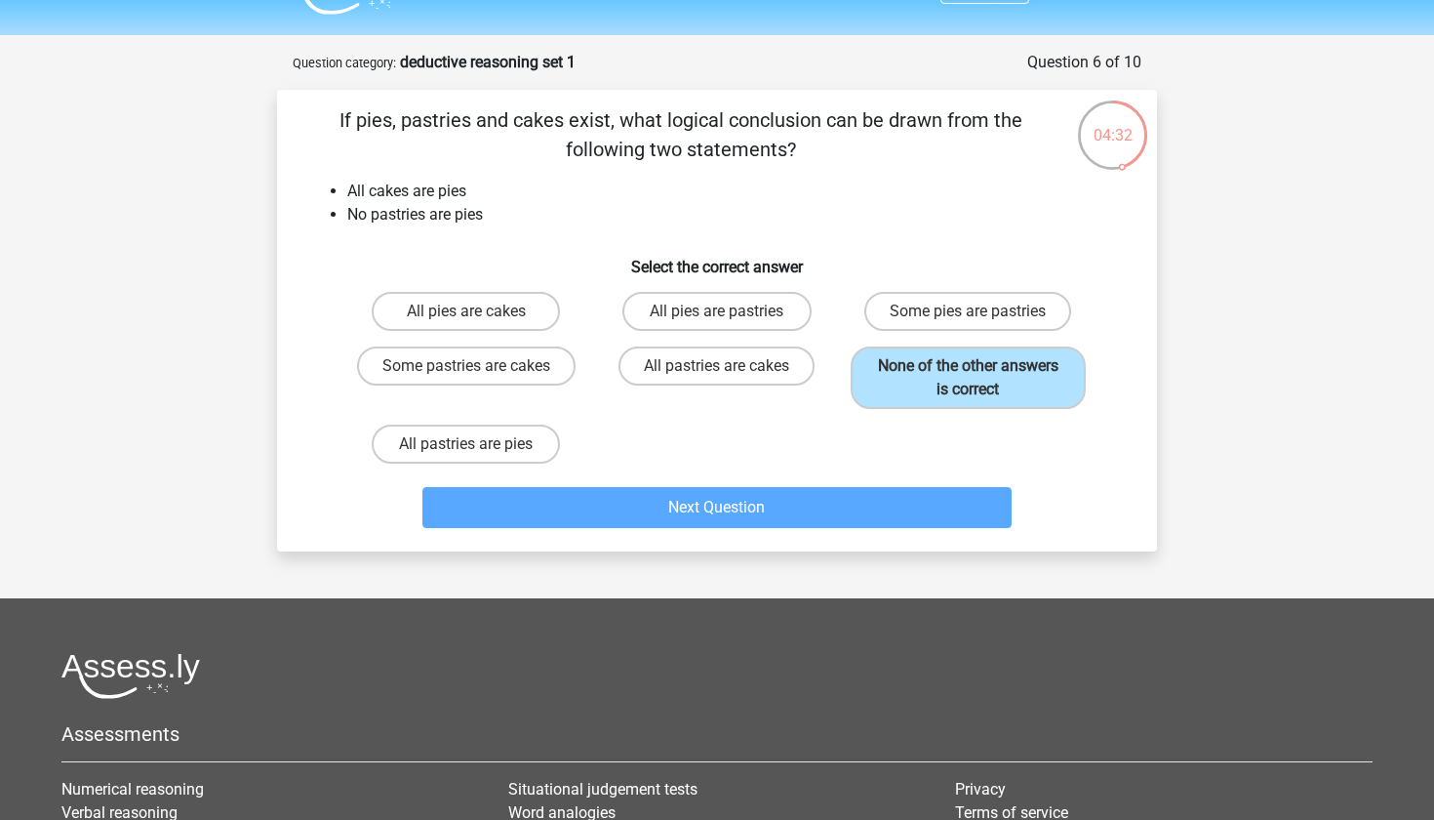
scroll to position [98, 0]
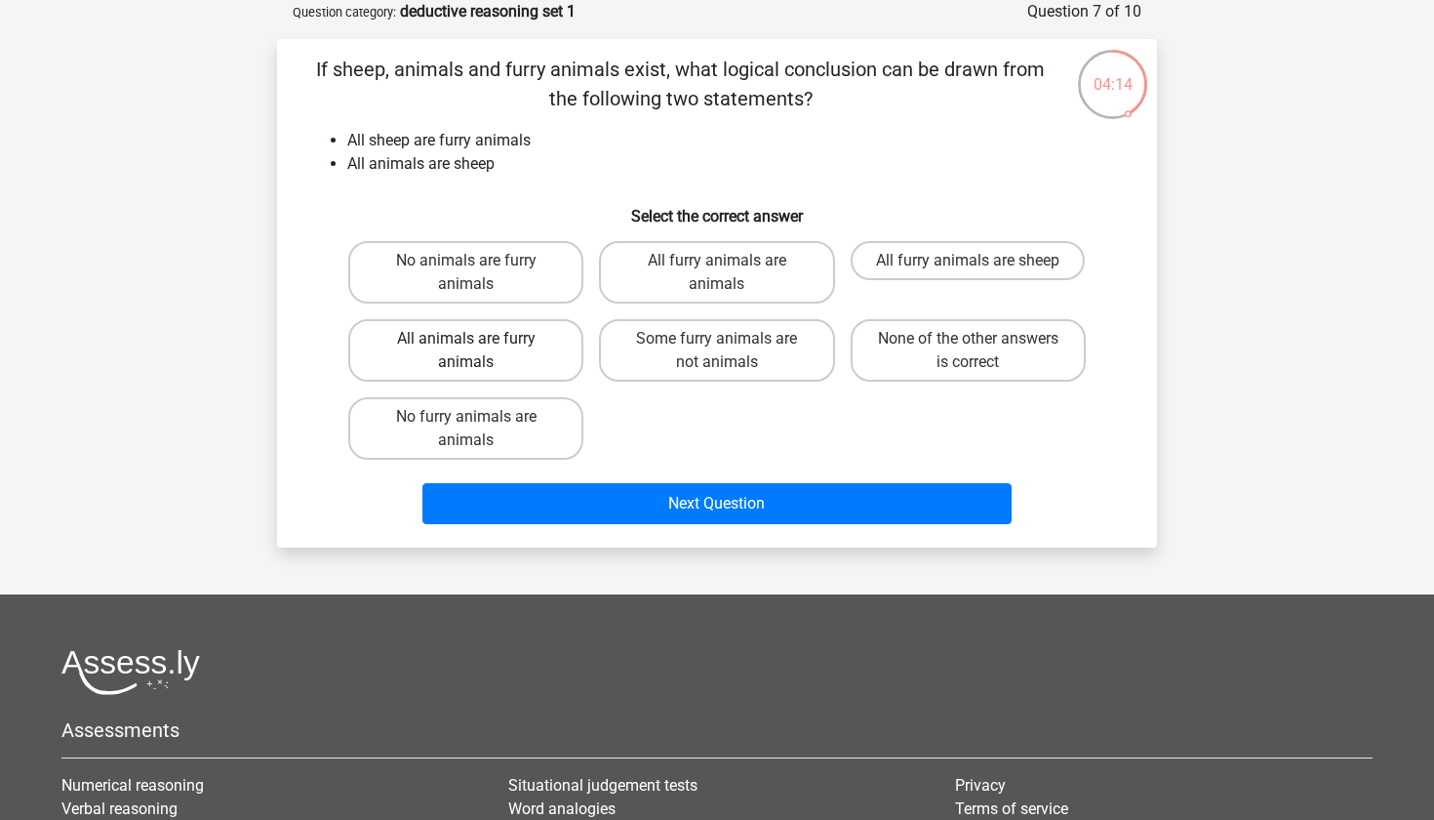
click at [550, 350] on label "All animals are furry animals" at bounding box center [465, 350] width 235 height 62
click at [479, 350] on input "All animals are furry animals" at bounding box center [472, 345] width 13 height 13
radio input "true"
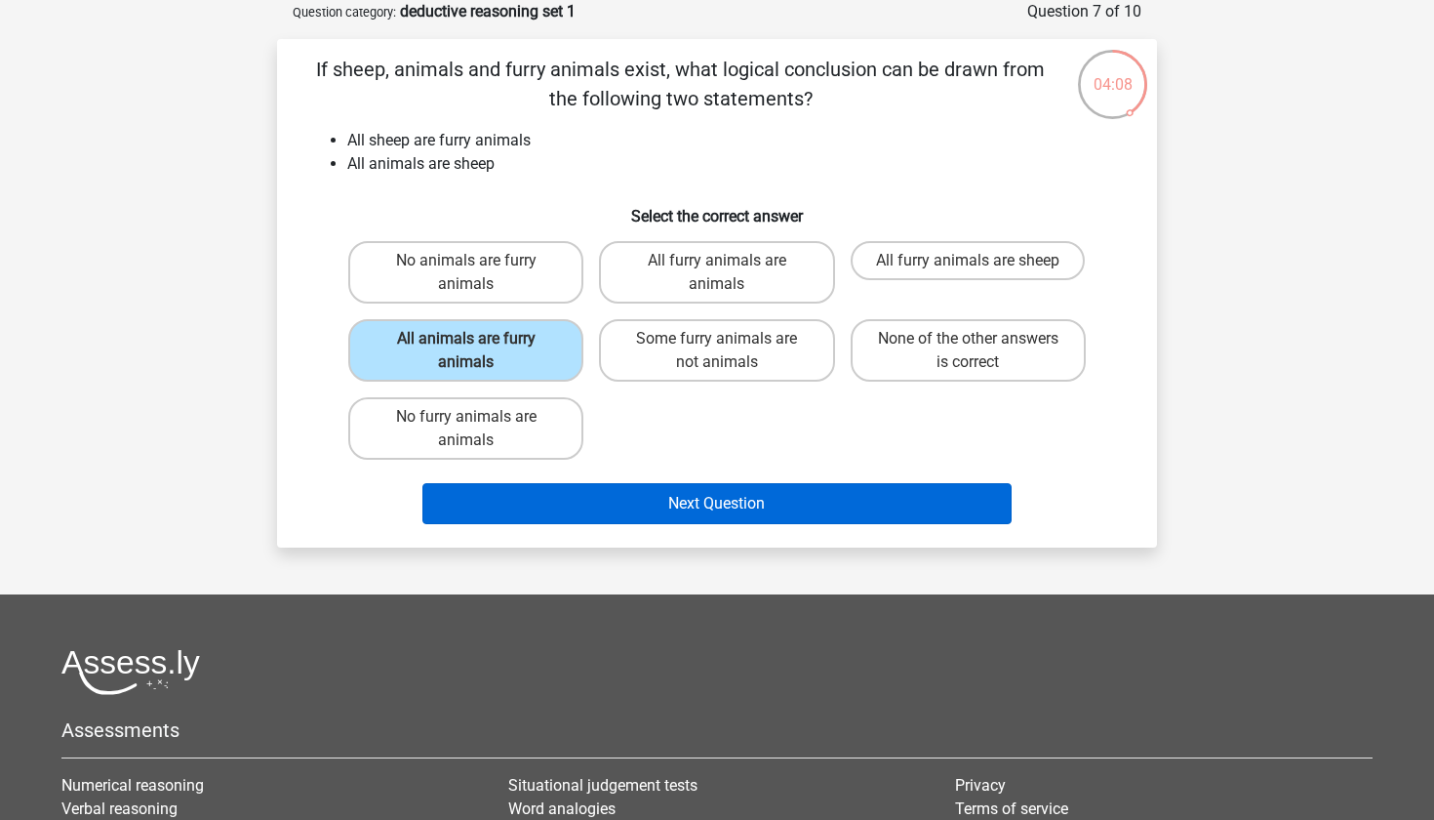
click at [661, 502] on button "Next Question" at bounding box center [718, 503] width 590 height 41
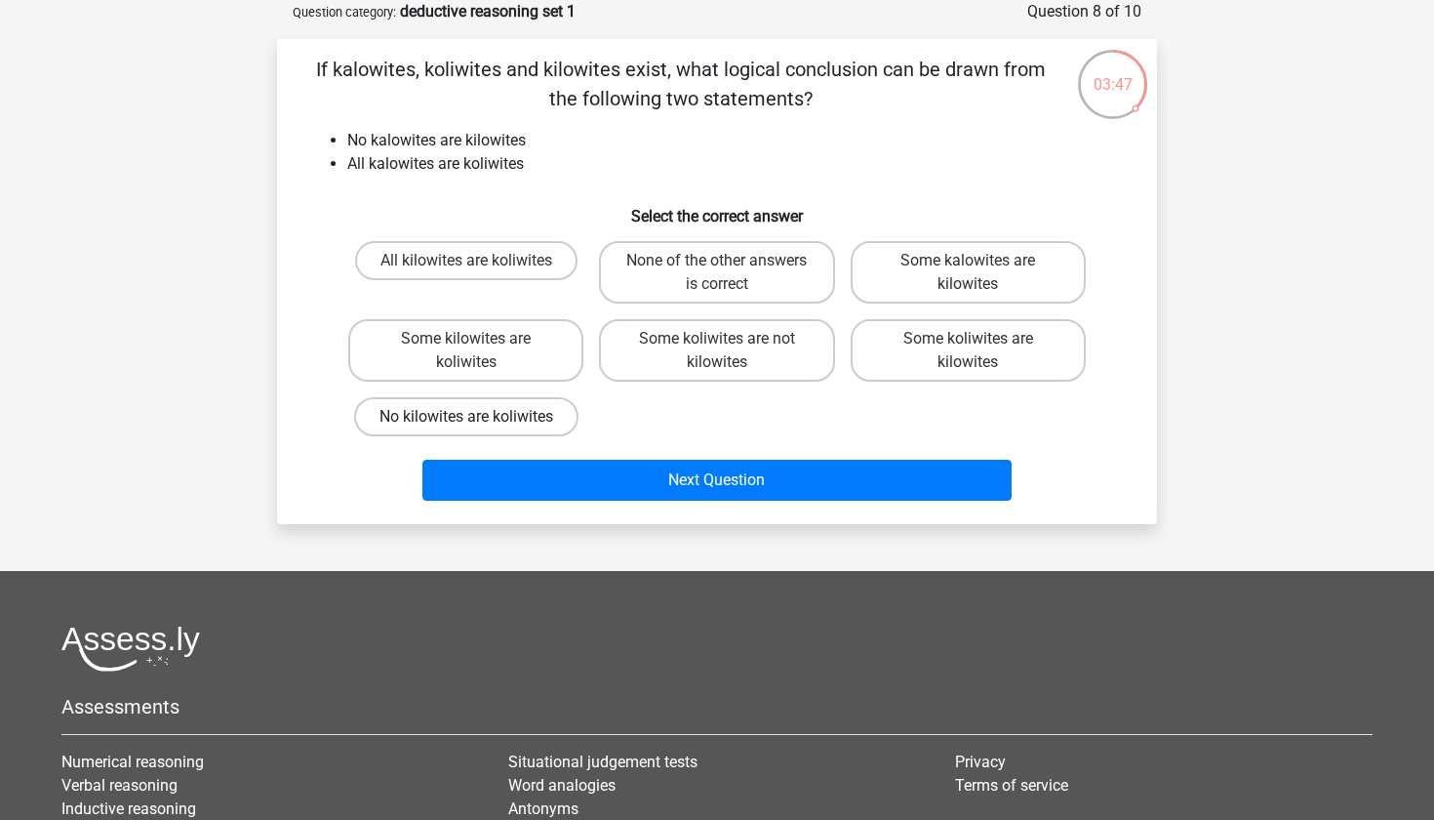
click at [558, 412] on label "No kilowites are koliwites" at bounding box center [466, 416] width 224 height 39
click at [479, 417] on input "No kilowites are koliwites" at bounding box center [472, 423] width 13 height 13
radio input "true"
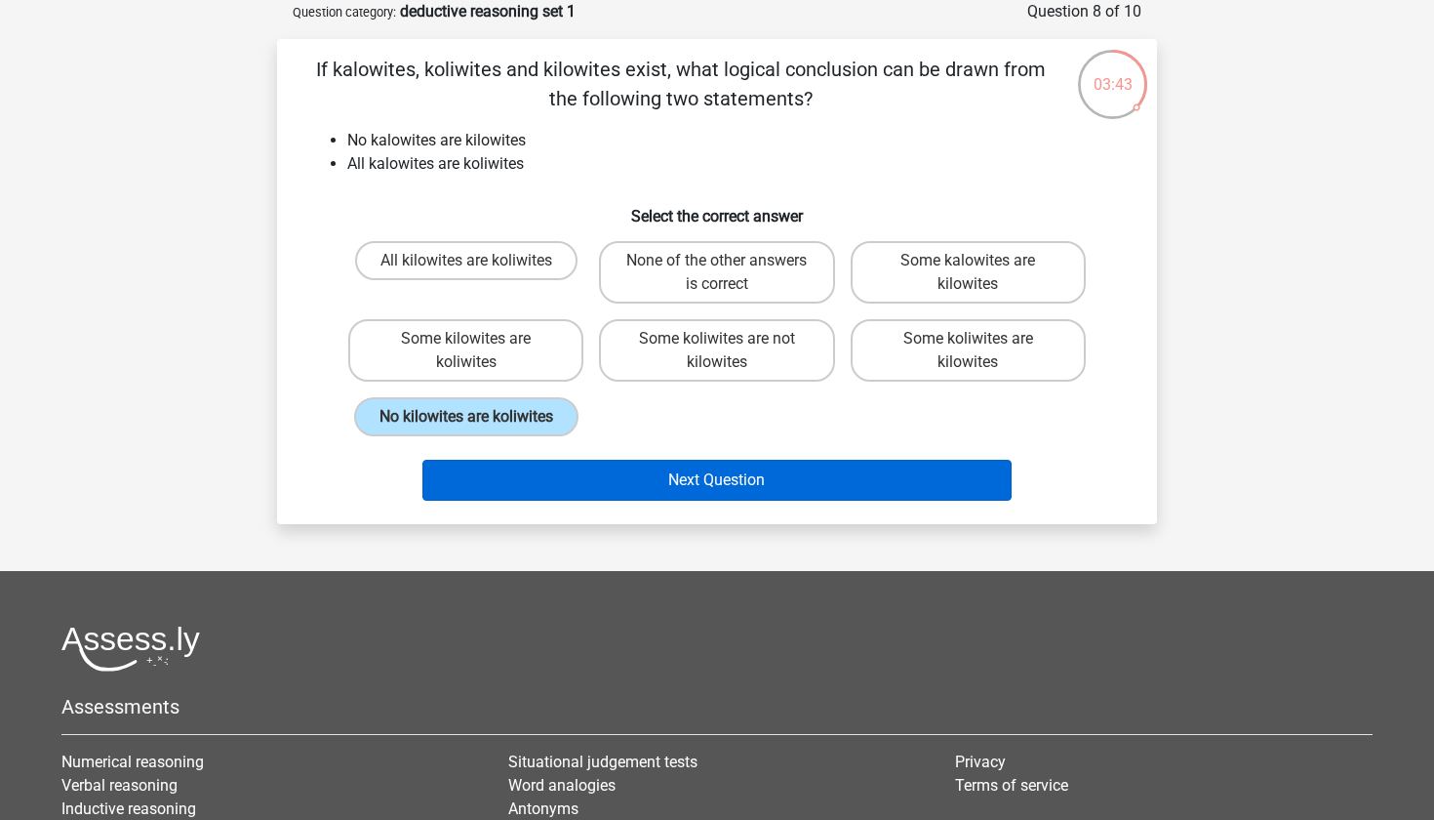
click at [626, 501] on button "Next Question" at bounding box center [718, 480] width 590 height 41
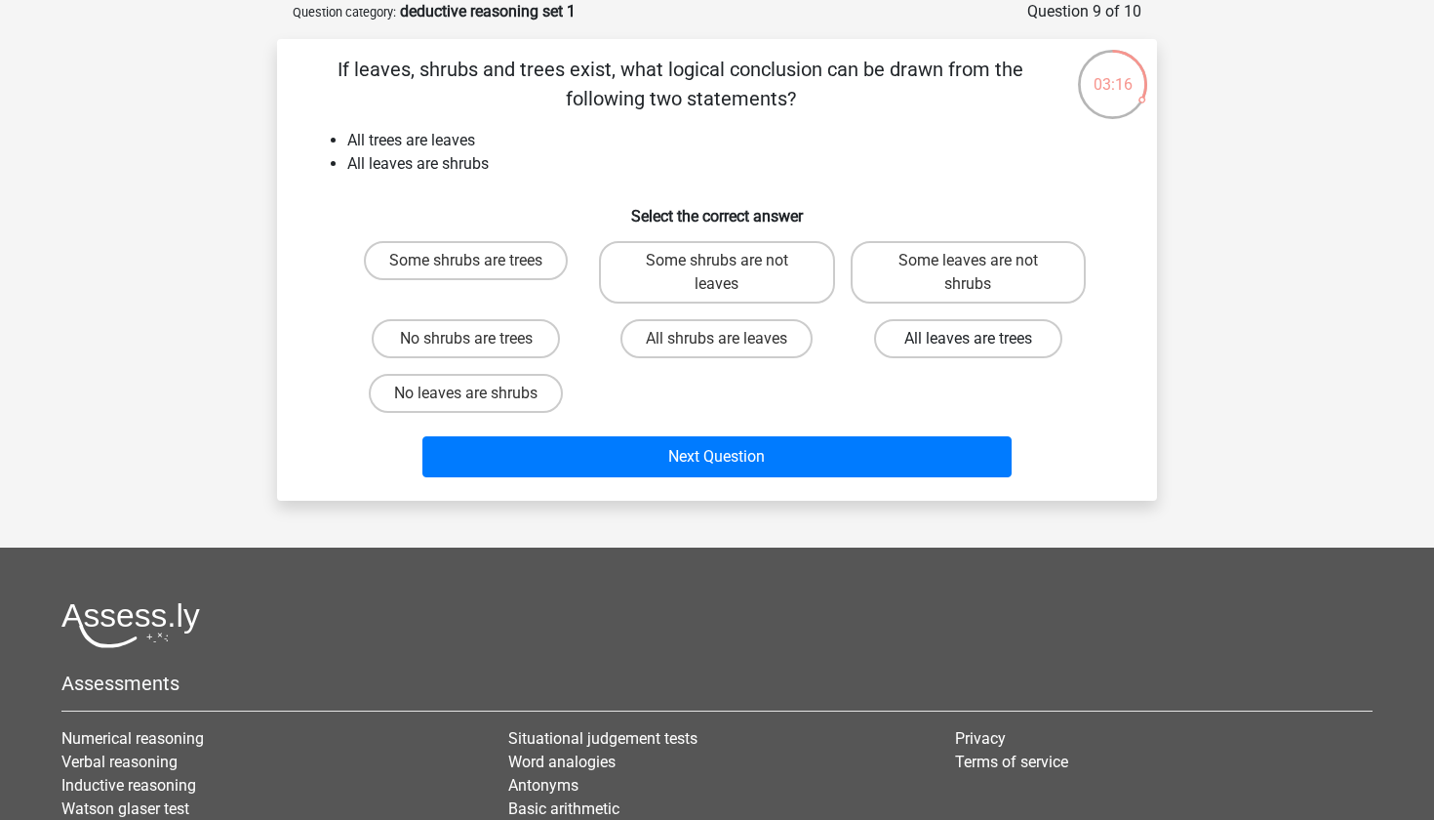
click at [959, 344] on label "All leaves are trees" at bounding box center [968, 338] width 188 height 39
click at [968, 344] on input "All leaves are trees" at bounding box center [974, 345] width 13 height 13
radio input "true"
click at [958, 337] on label "All leaves are trees" at bounding box center [968, 338] width 188 height 39
click at [968, 339] on input "All leaves are trees" at bounding box center [974, 345] width 13 height 13
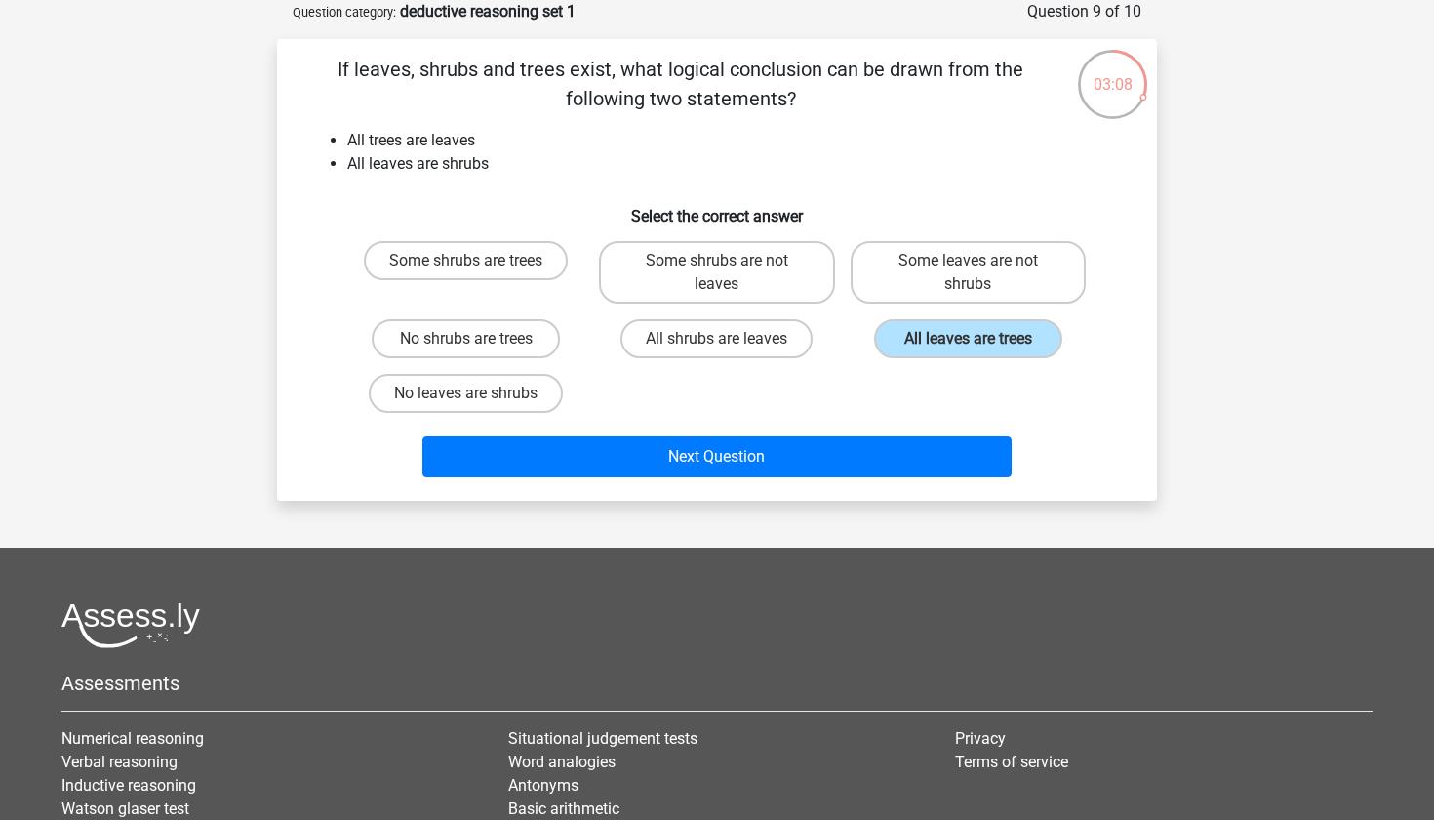
click at [964, 367] on div "Some shrubs are trees Some shrubs are not leaves Some leaves are not shrubs No …" at bounding box center [717, 326] width 753 height 187
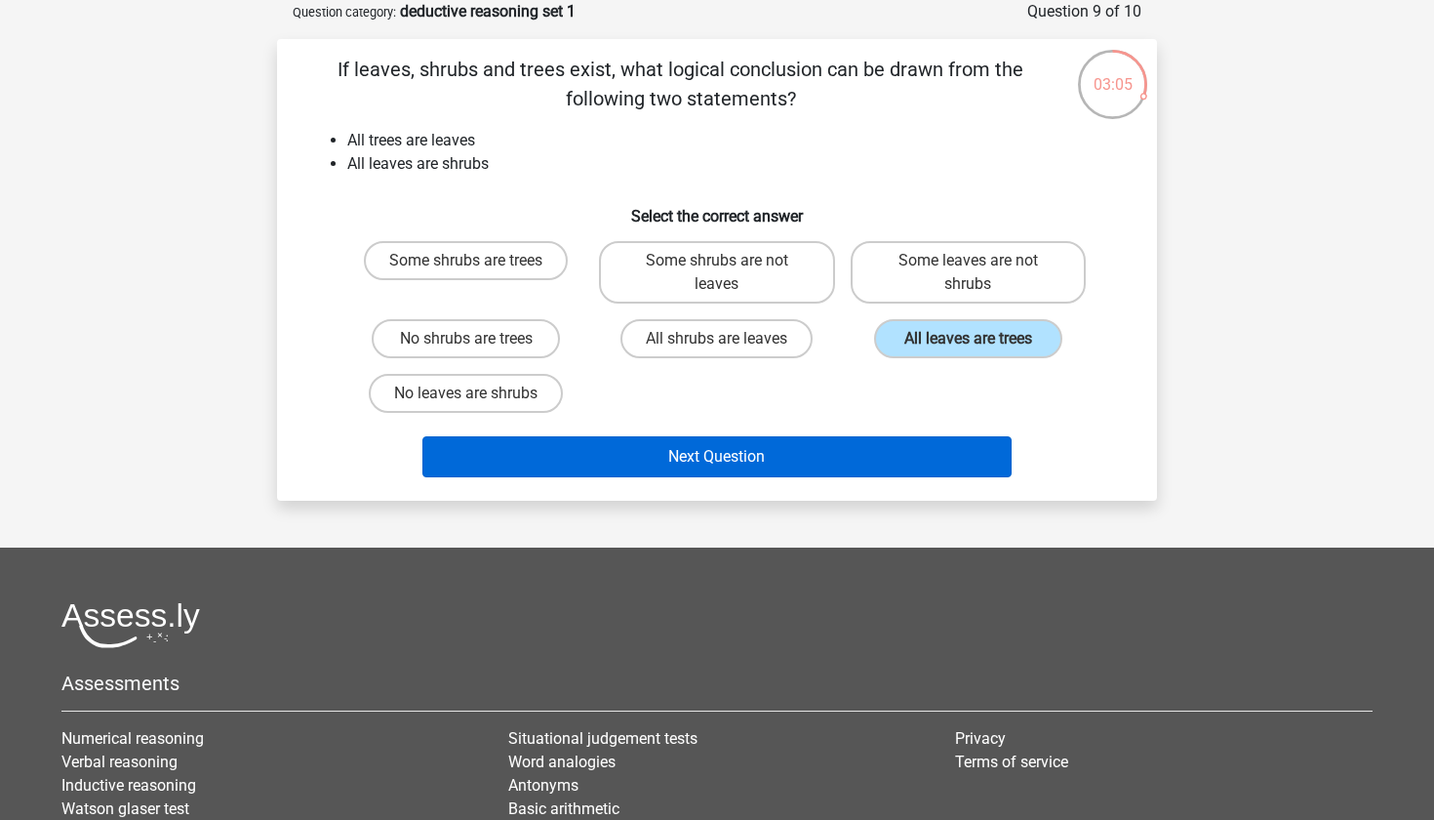
click at [832, 455] on button "Next Question" at bounding box center [718, 456] width 590 height 41
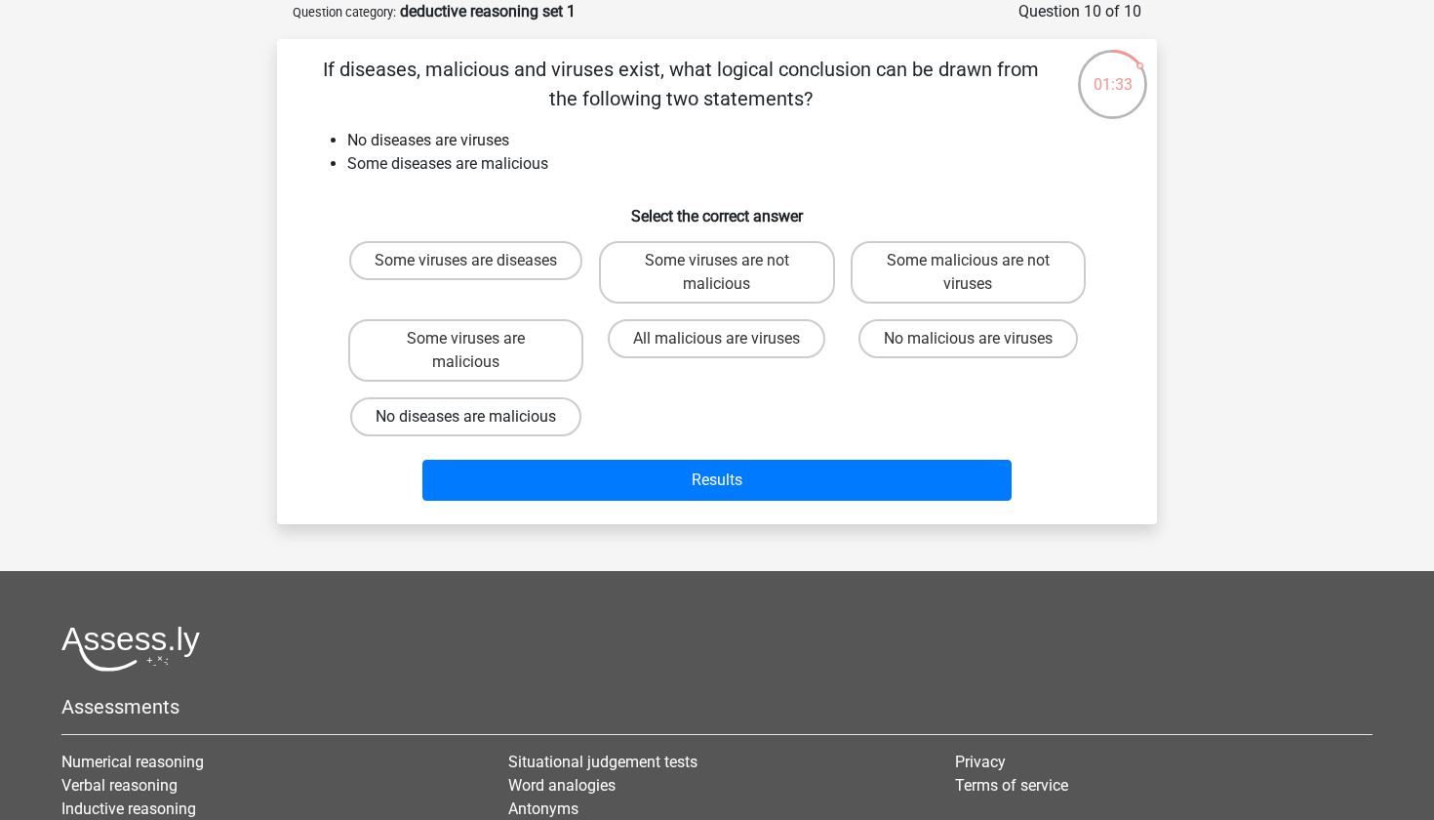
click at [565, 409] on label "No diseases are malicious" at bounding box center [465, 416] width 231 height 39
click at [479, 417] on input "No diseases are malicious" at bounding box center [472, 423] width 13 height 13
radio input "true"
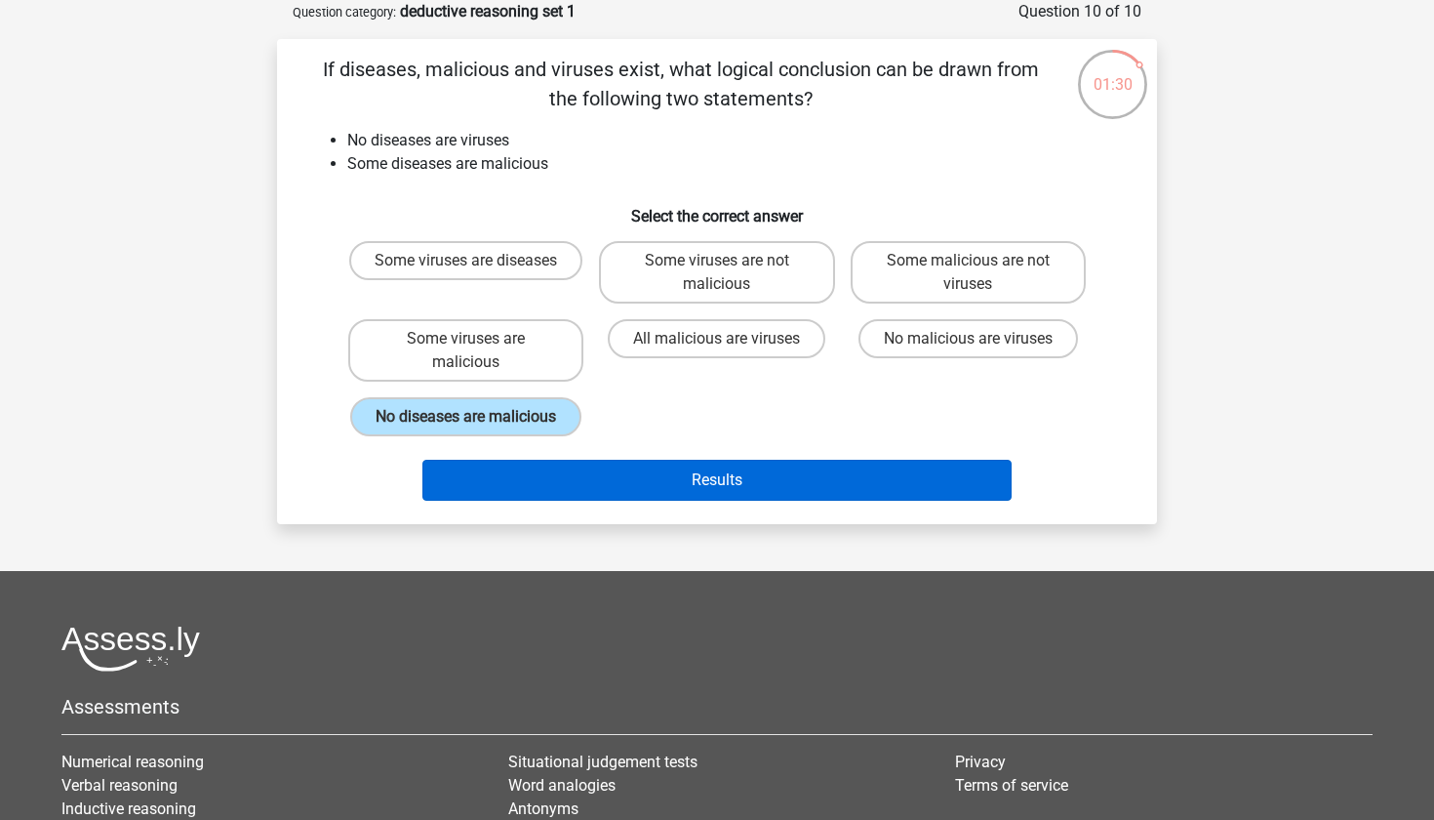
click at [654, 501] on button "Results" at bounding box center [718, 480] width 590 height 41
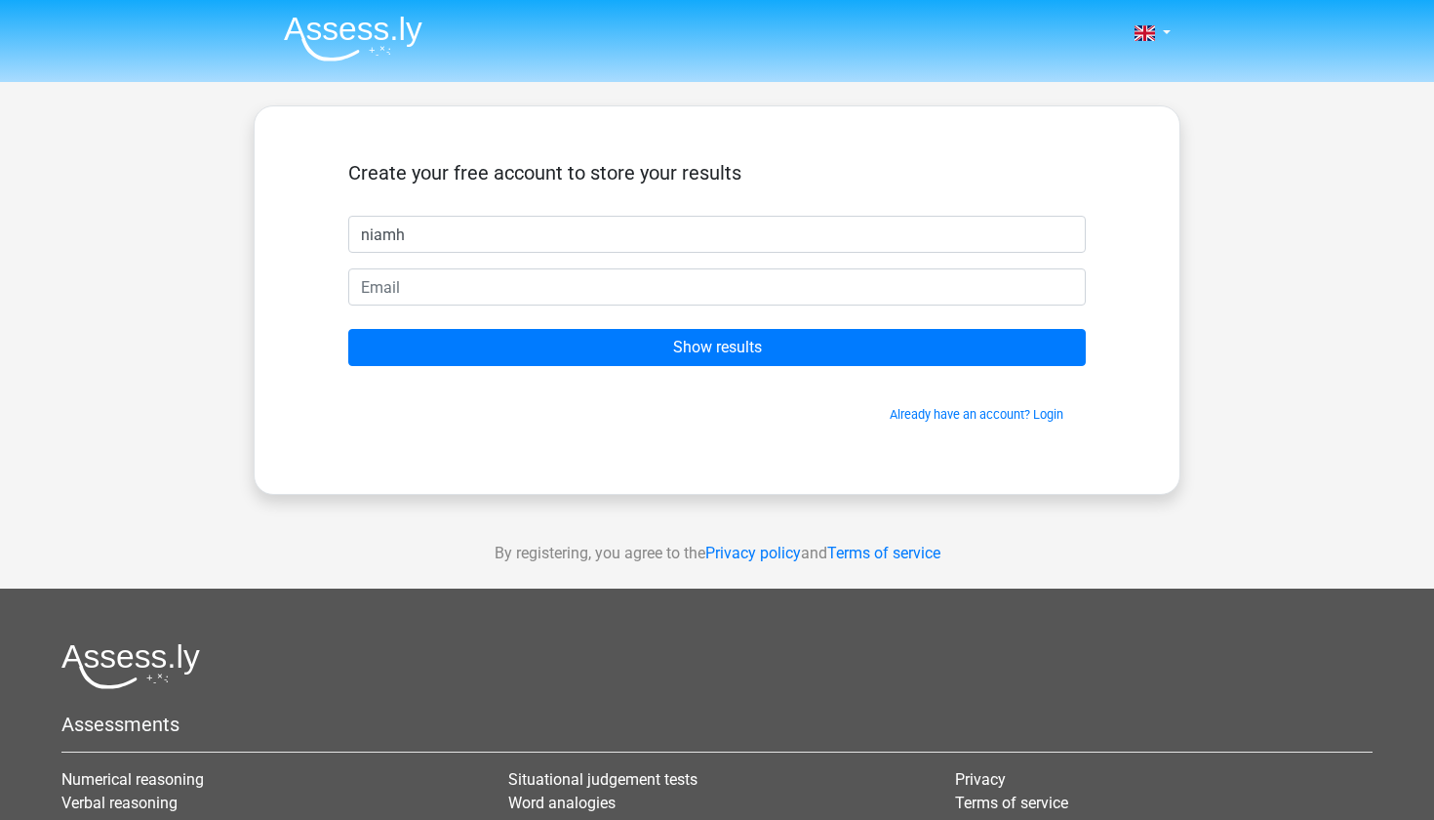
type input "niamh"
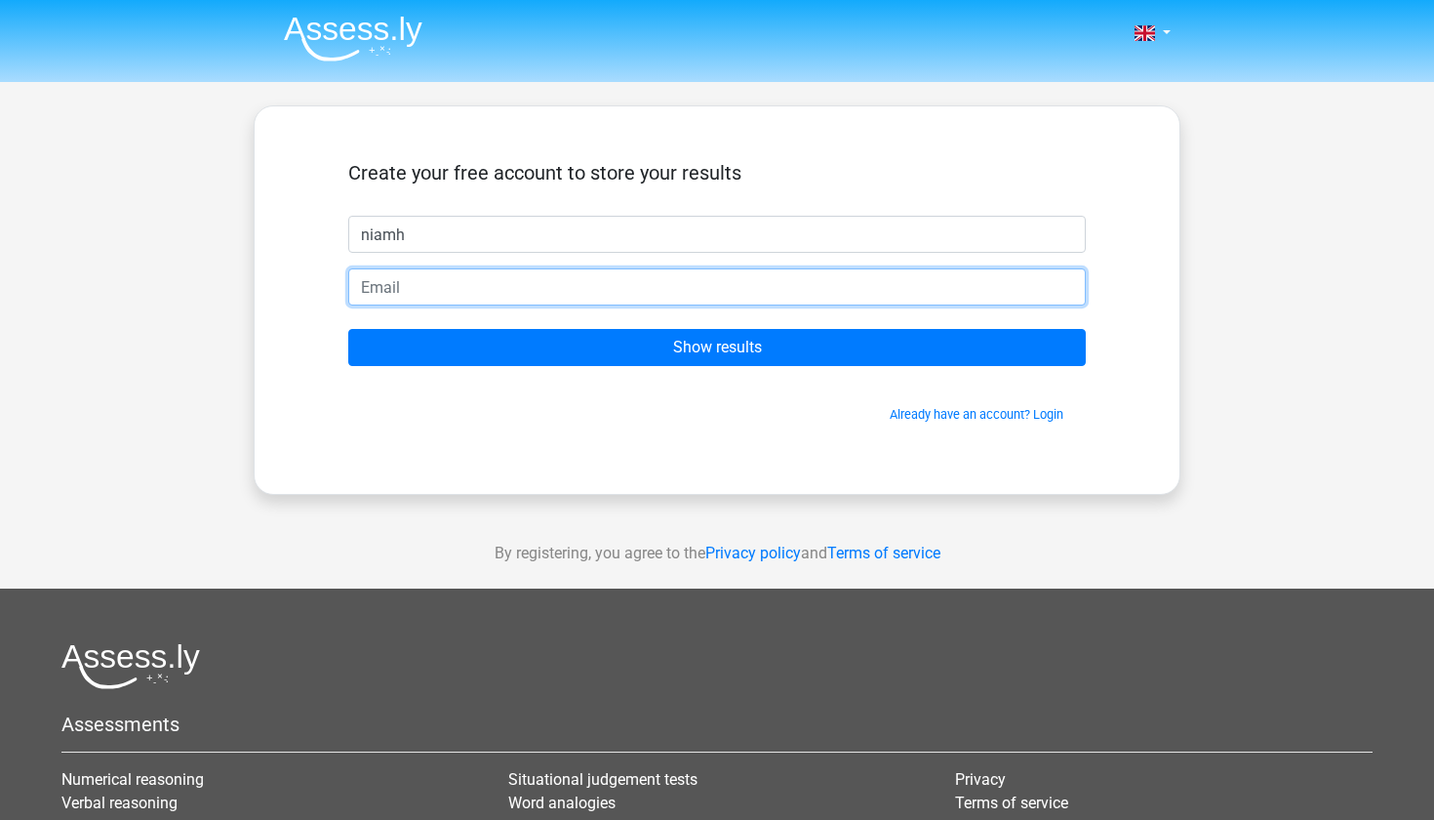
type input "i"
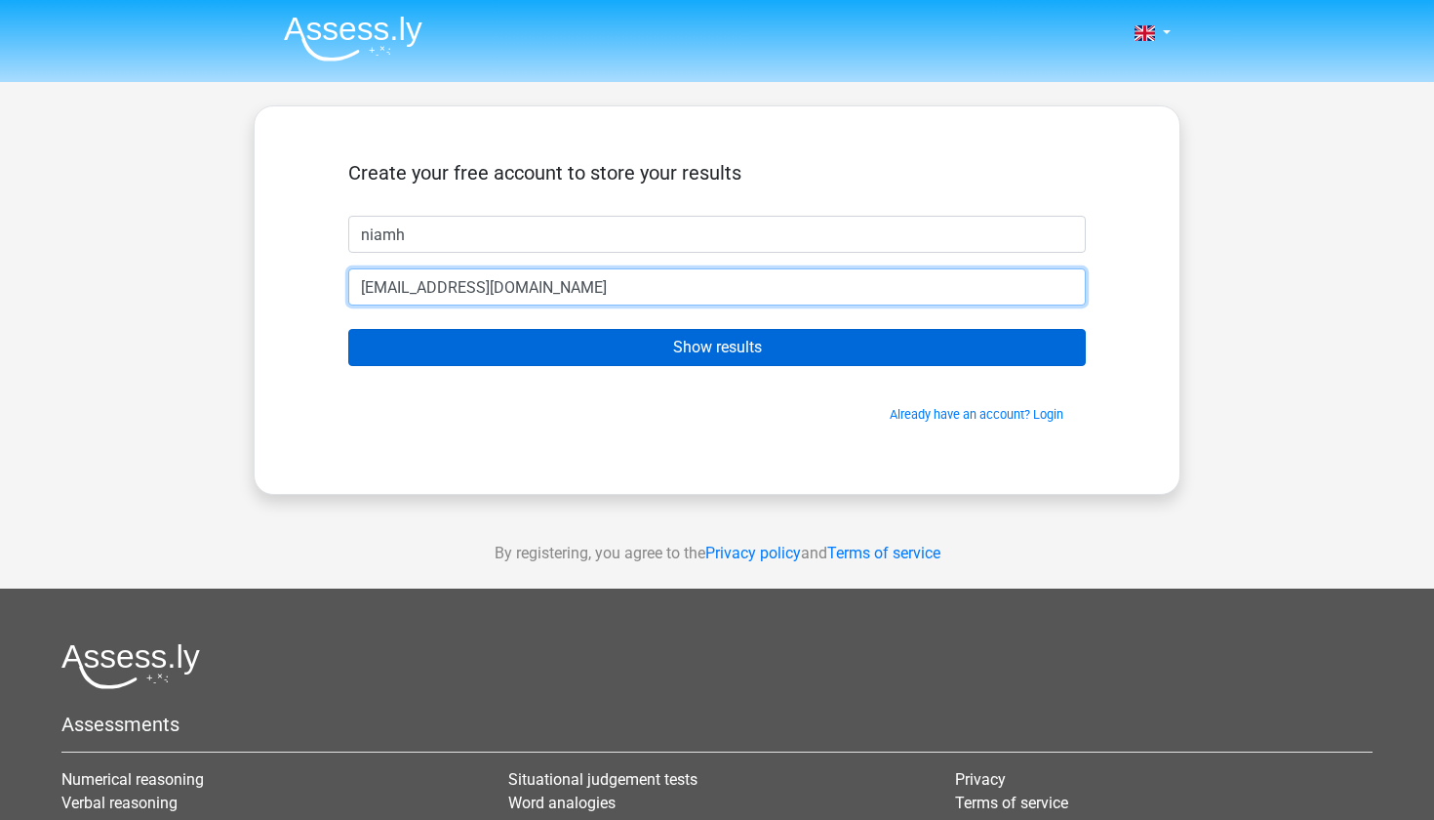
type input "niamhholmes2@gmail.com"
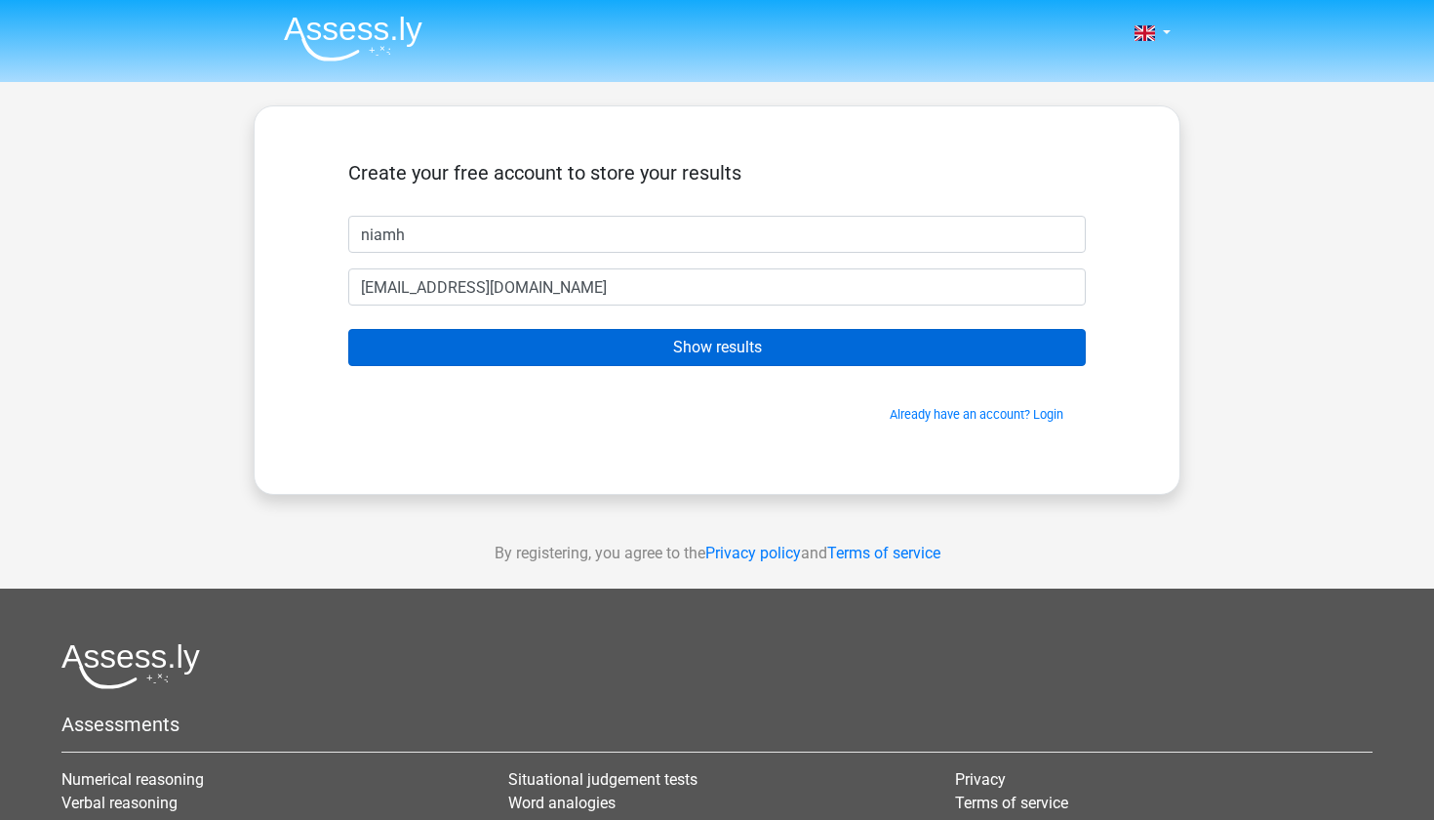
click at [844, 350] on input "Show results" at bounding box center [717, 347] width 738 height 37
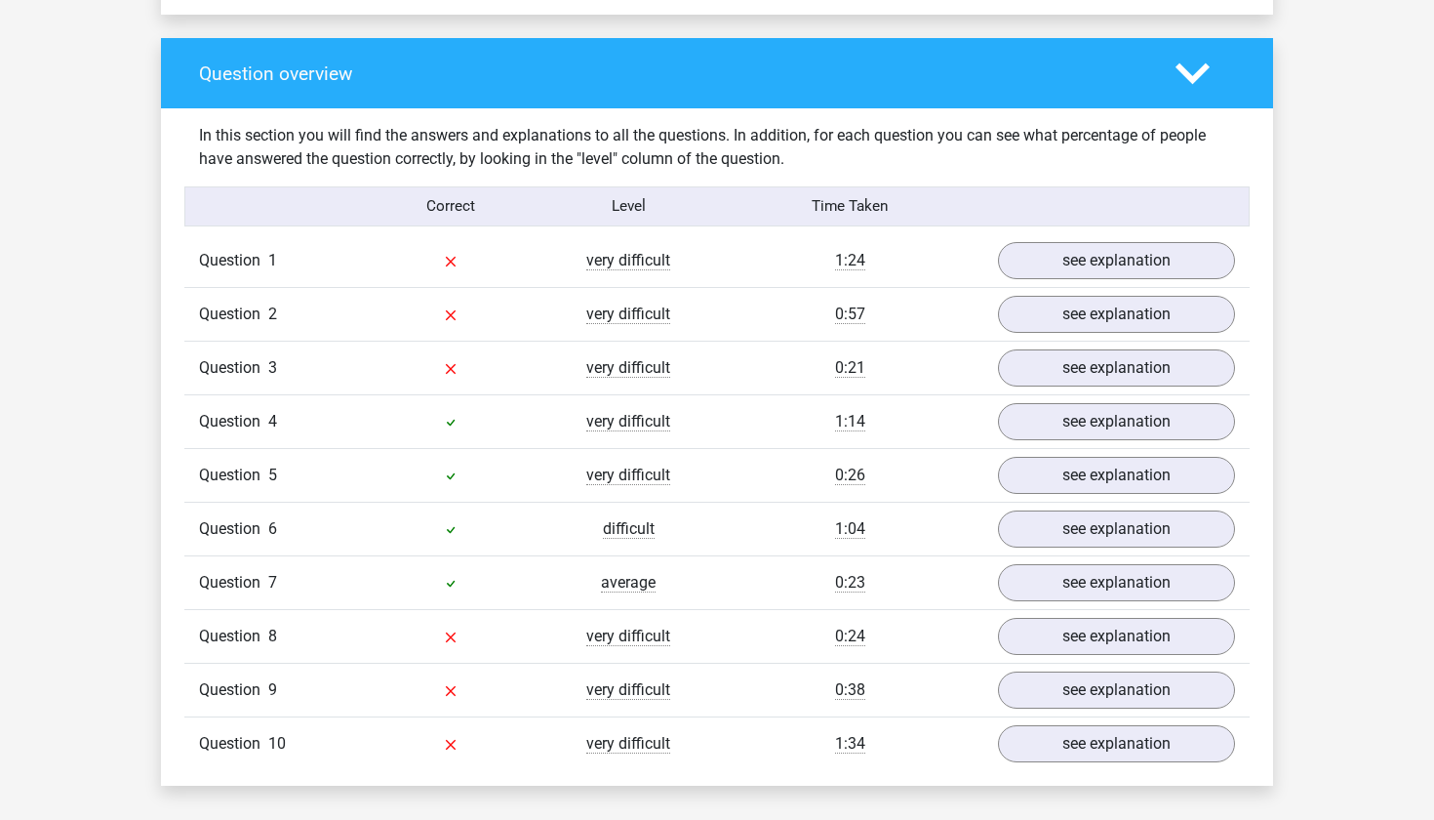
scroll to position [1417, 0]
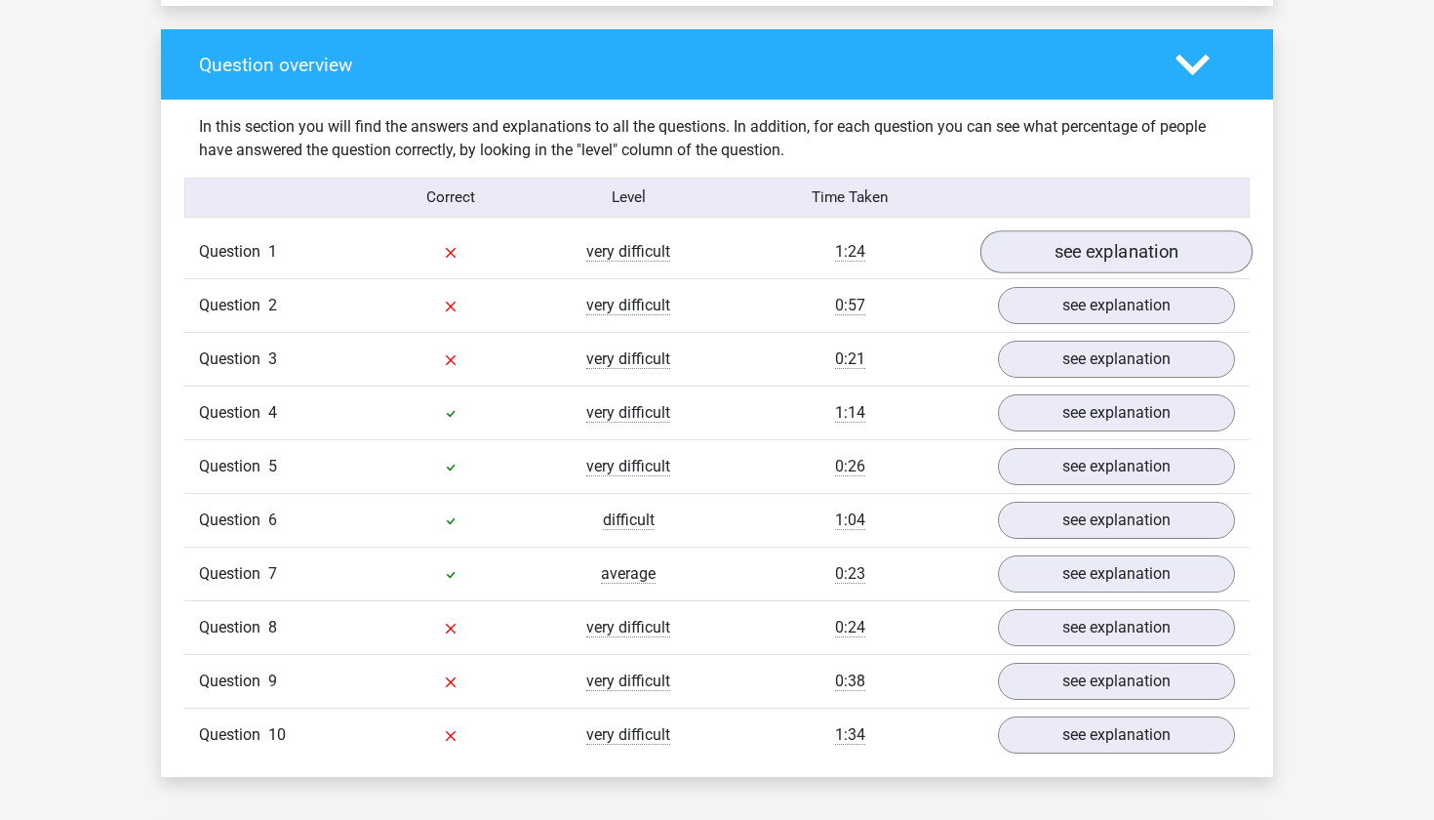
click at [1089, 256] on link "see explanation" at bounding box center [1117, 251] width 272 height 43
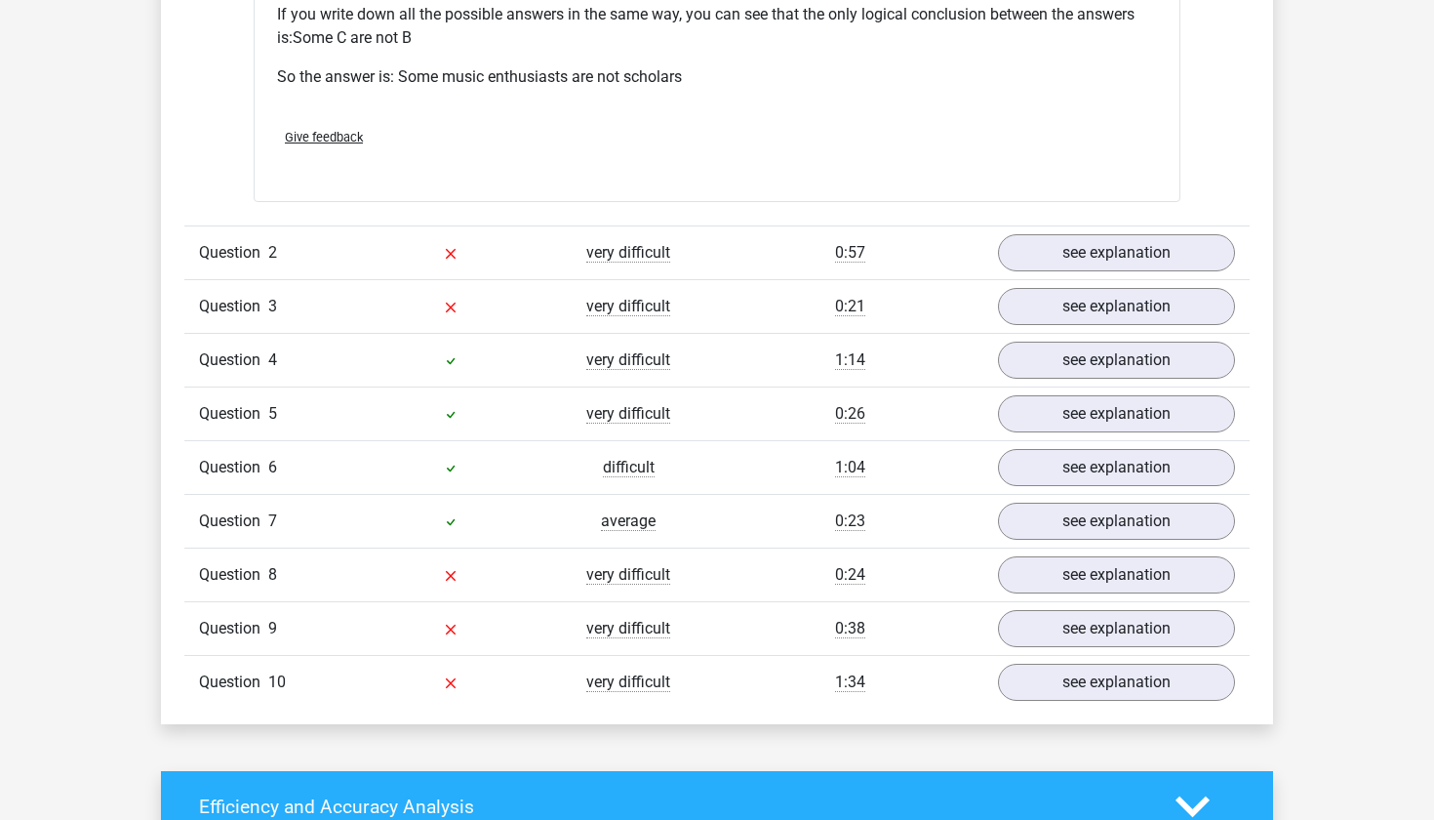
scroll to position [2350, 0]
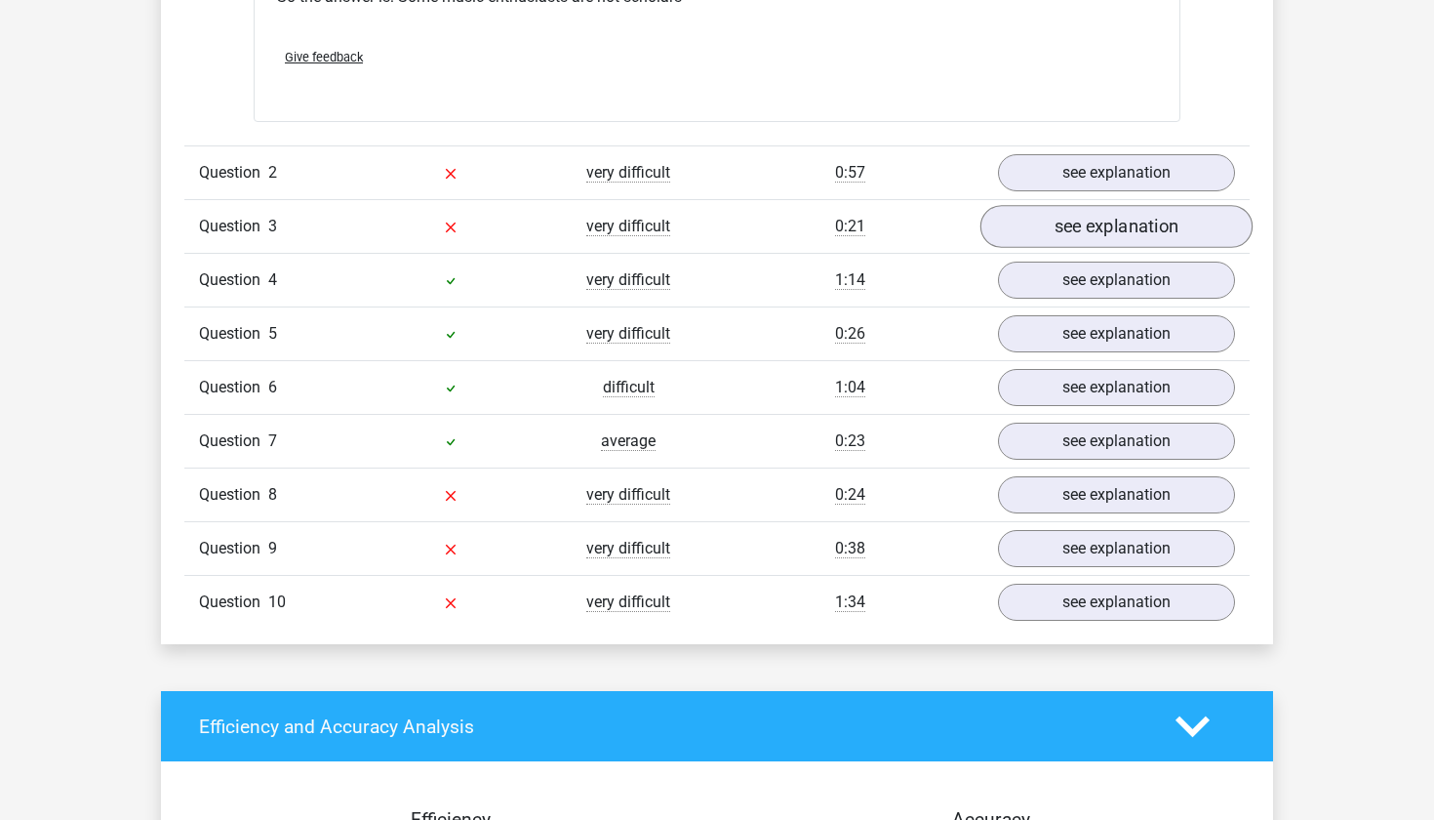
click at [1082, 240] on link "see explanation" at bounding box center [1117, 227] width 272 height 43
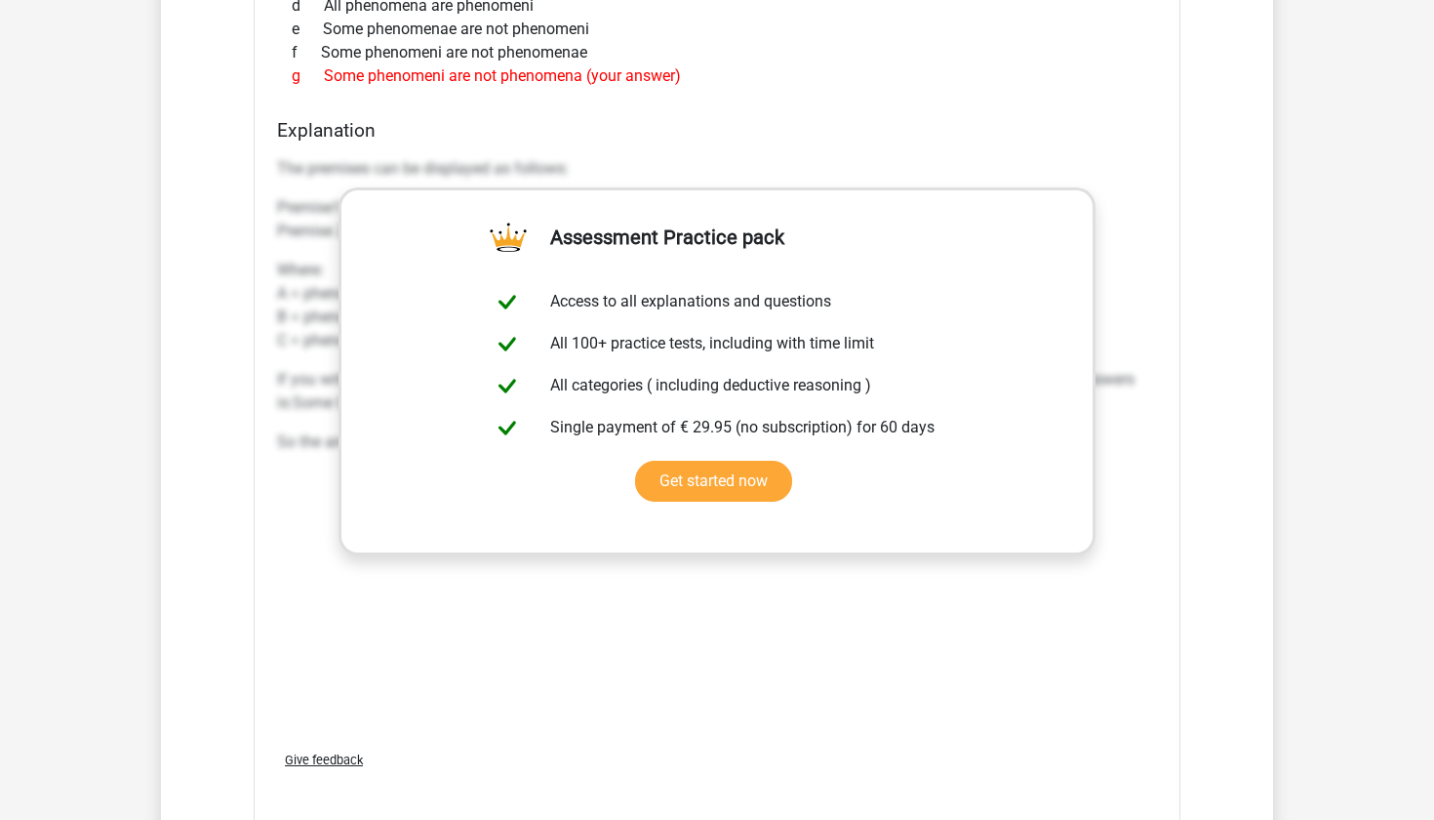
click at [895, 112] on div "If phenomena, phenomenae and phenomeni exist, what logical conclusion can be dr…" at bounding box center [717, 311] width 927 height 1027
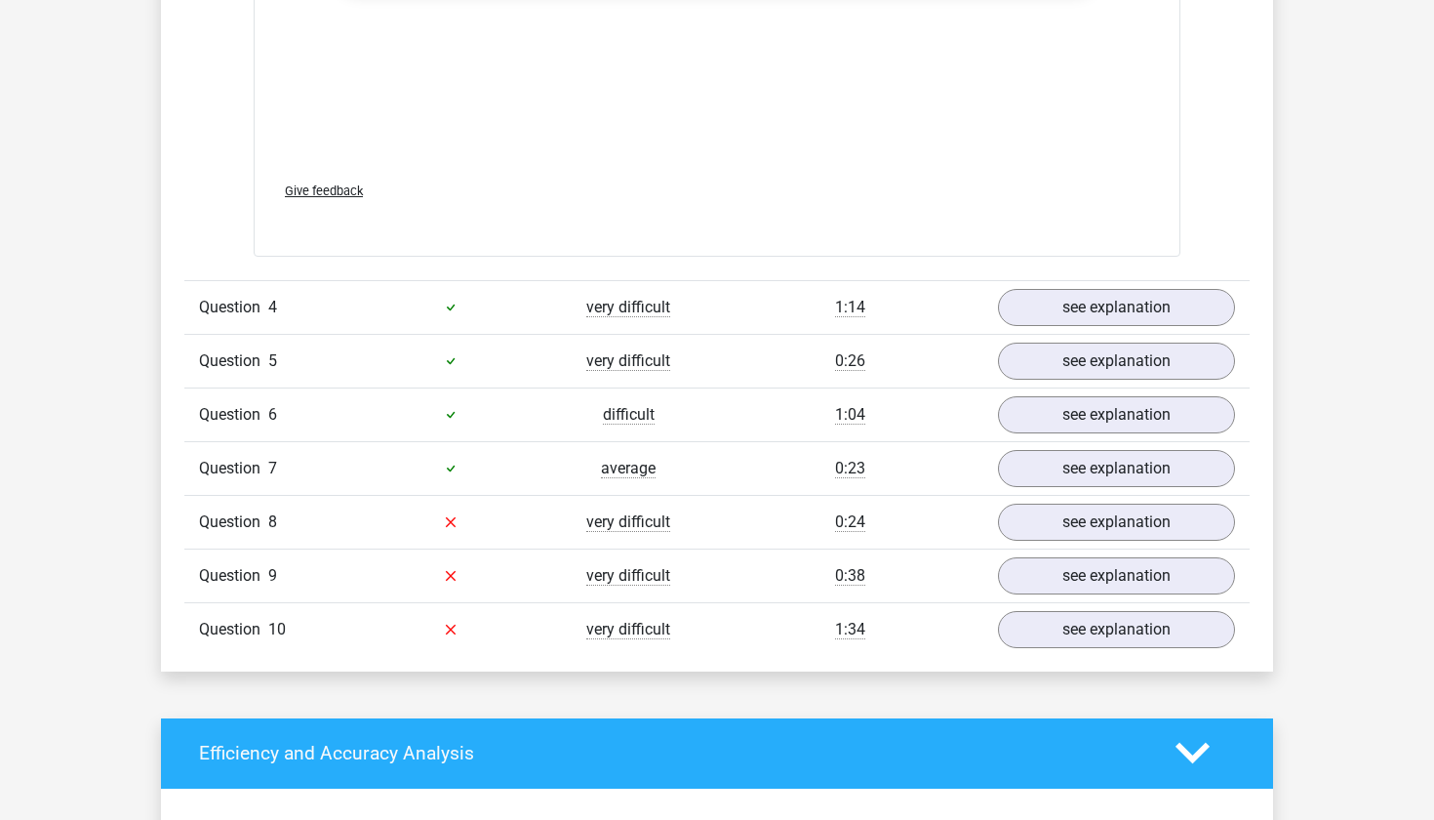
scroll to position [3401, 0]
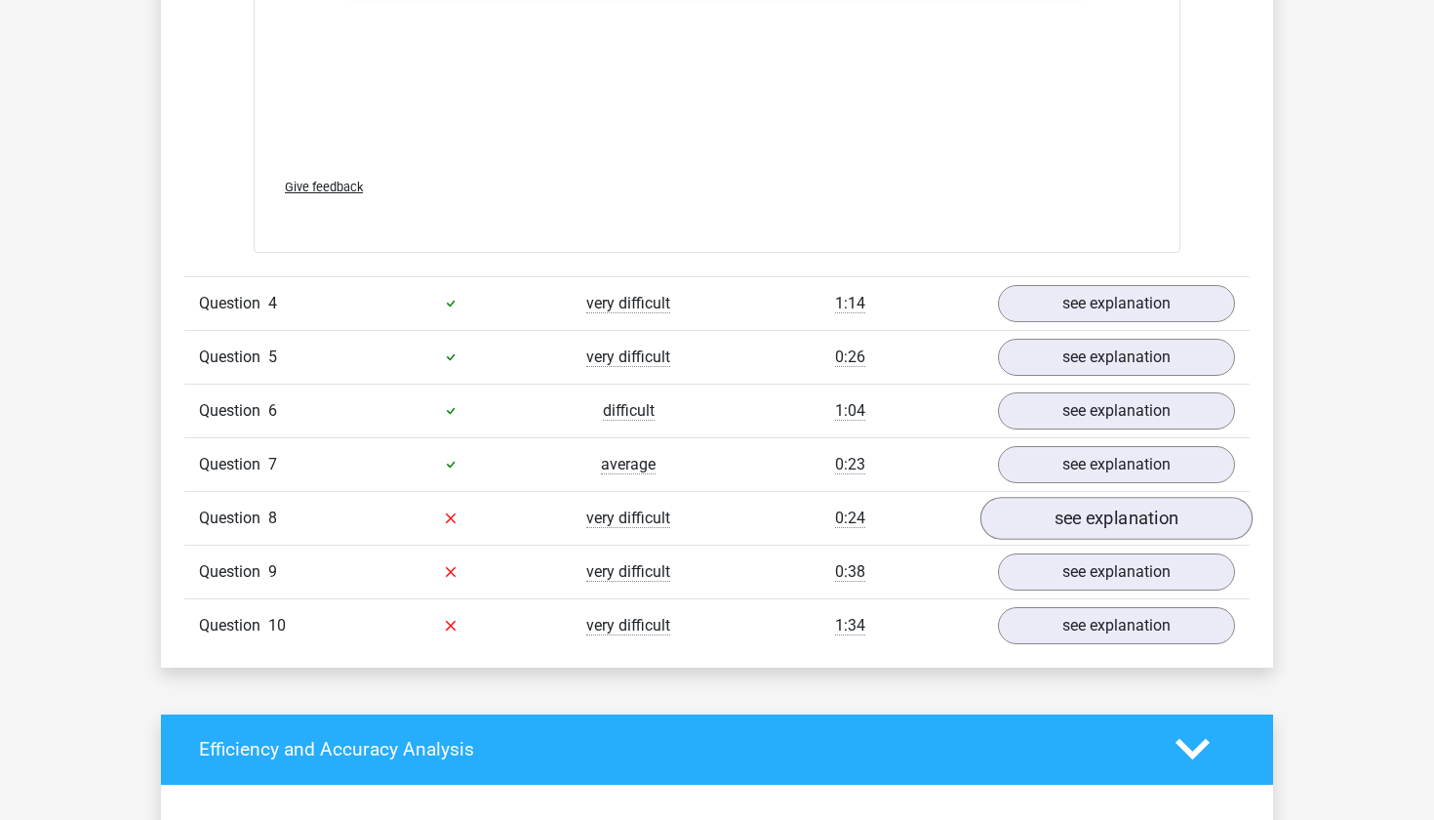
click at [1089, 516] on link "see explanation" at bounding box center [1117, 518] width 272 height 43
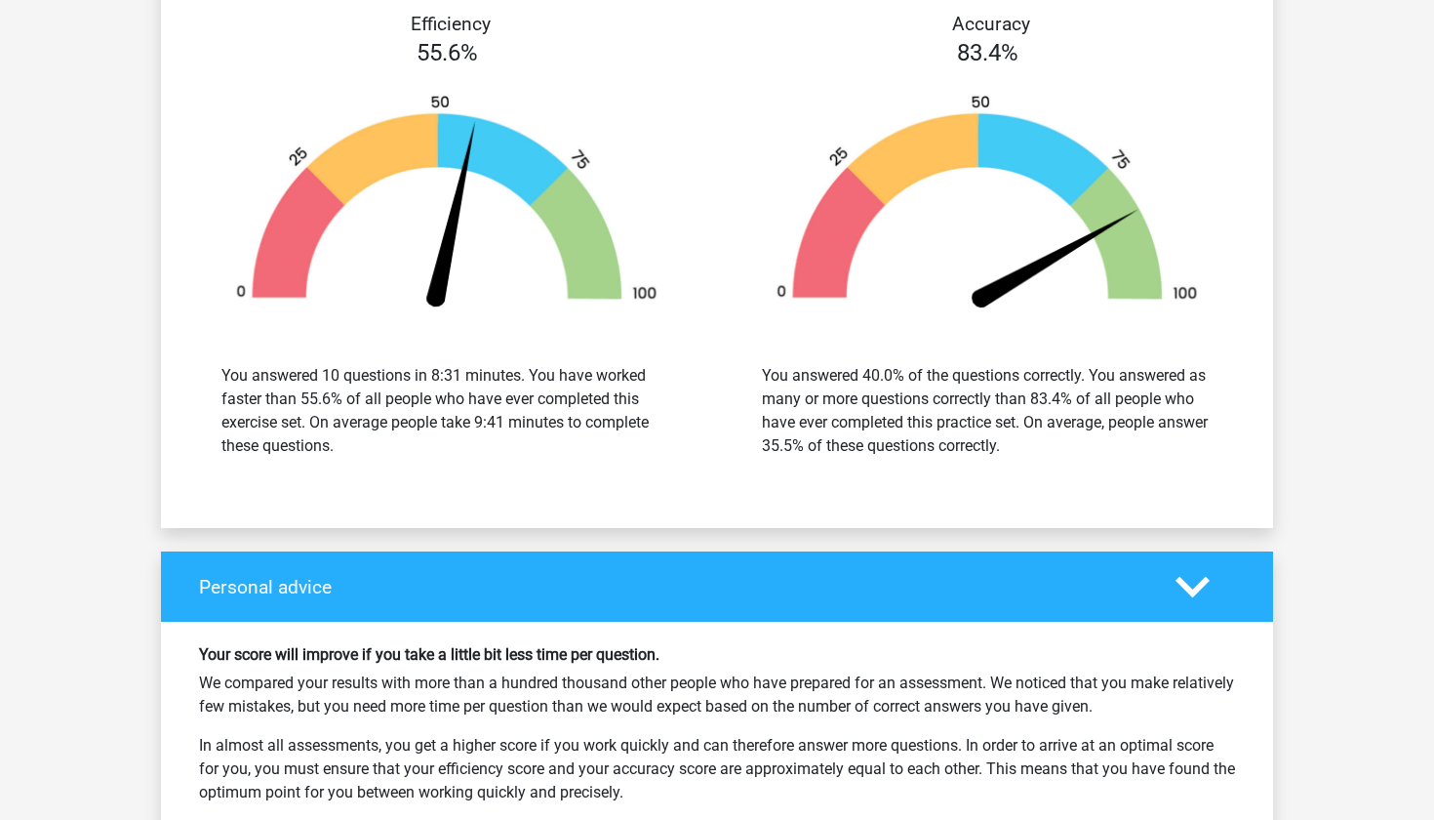
scroll to position [4882, 0]
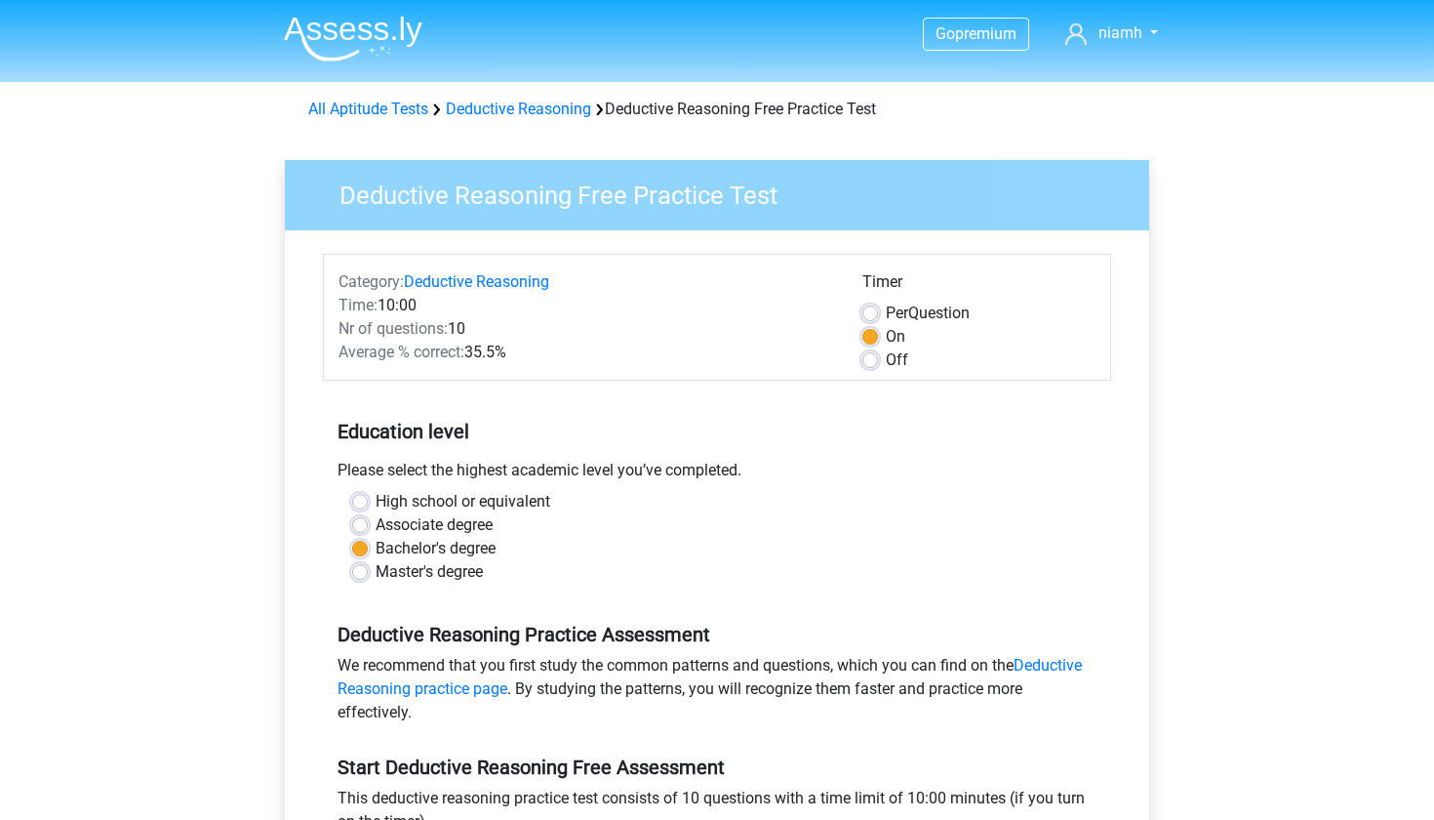
scroll to position [193, 0]
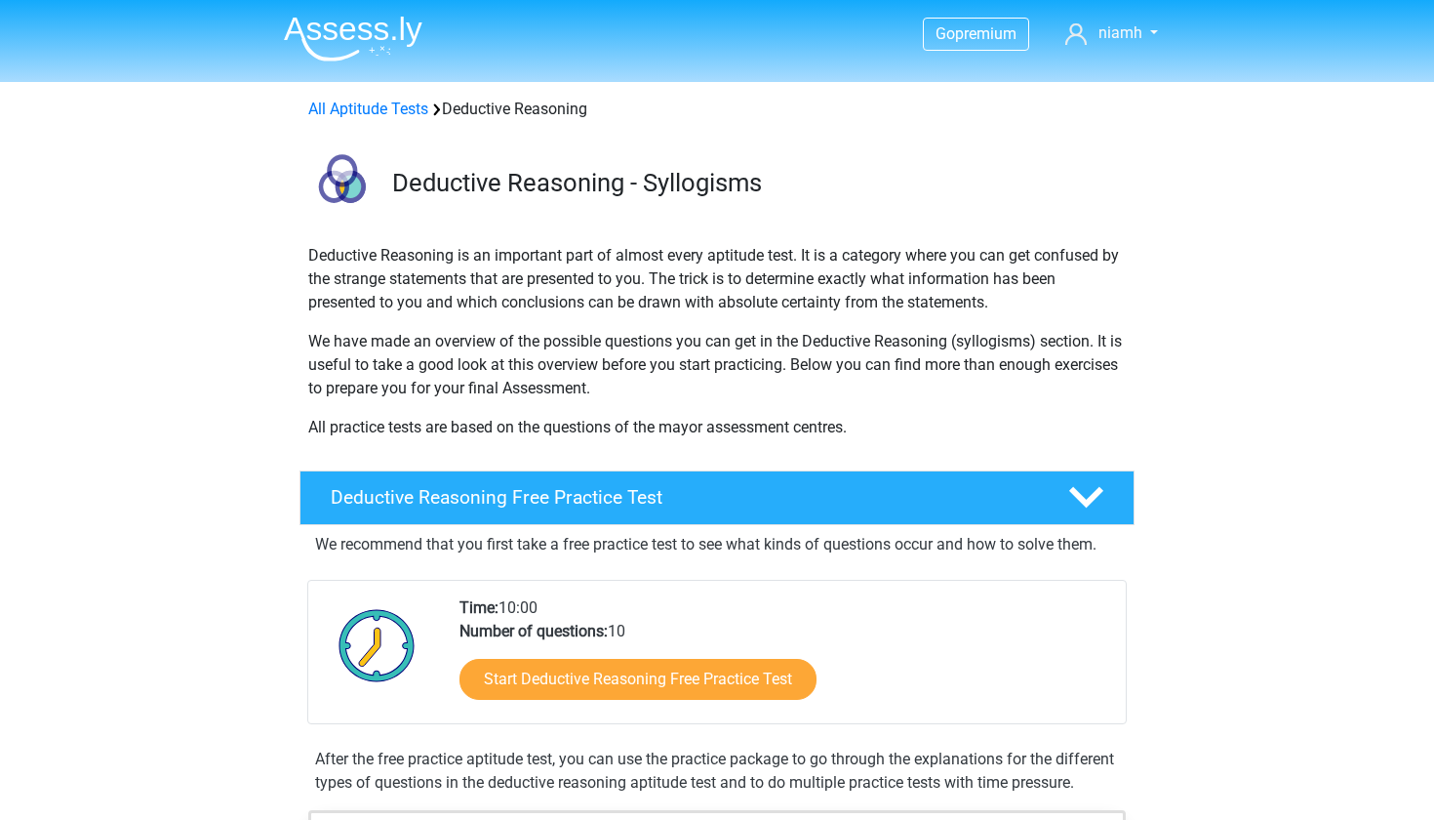
scroll to position [136, 0]
